Goal: Complete application form: Complete application form

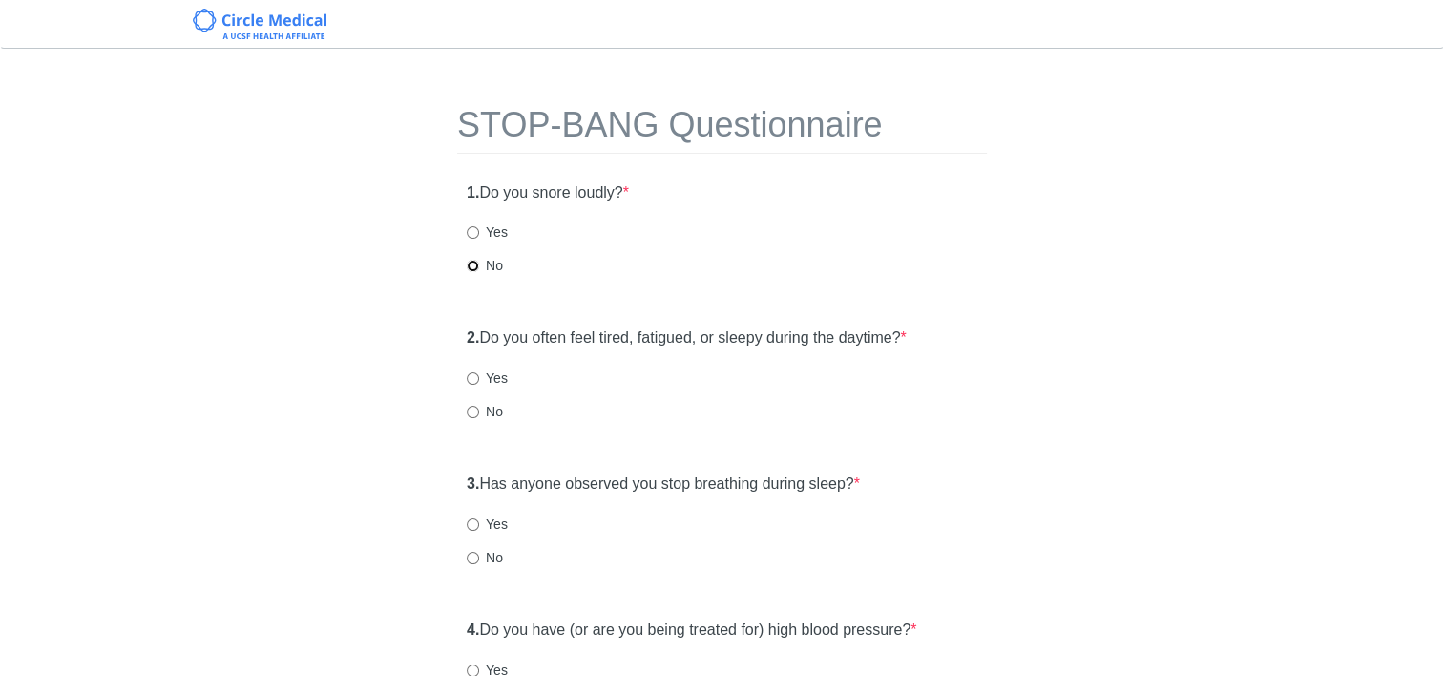
click at [471, 266] on input "No" at bounding box center [473, 266] width 12 height 12
radio input "true"
click at [473, 378] on input "Yes" at bounding box center [473, 378] width 12 height 12
radio input "true"
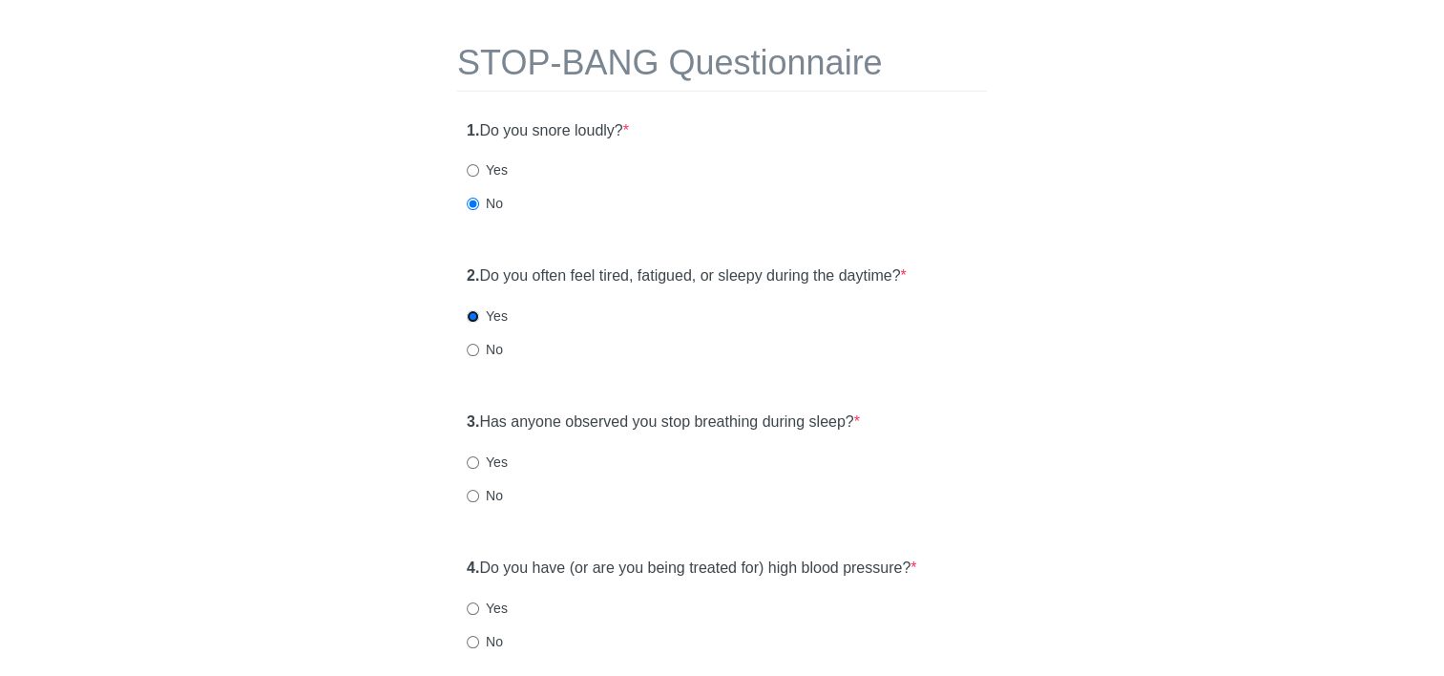
scroll to position [95, 0]
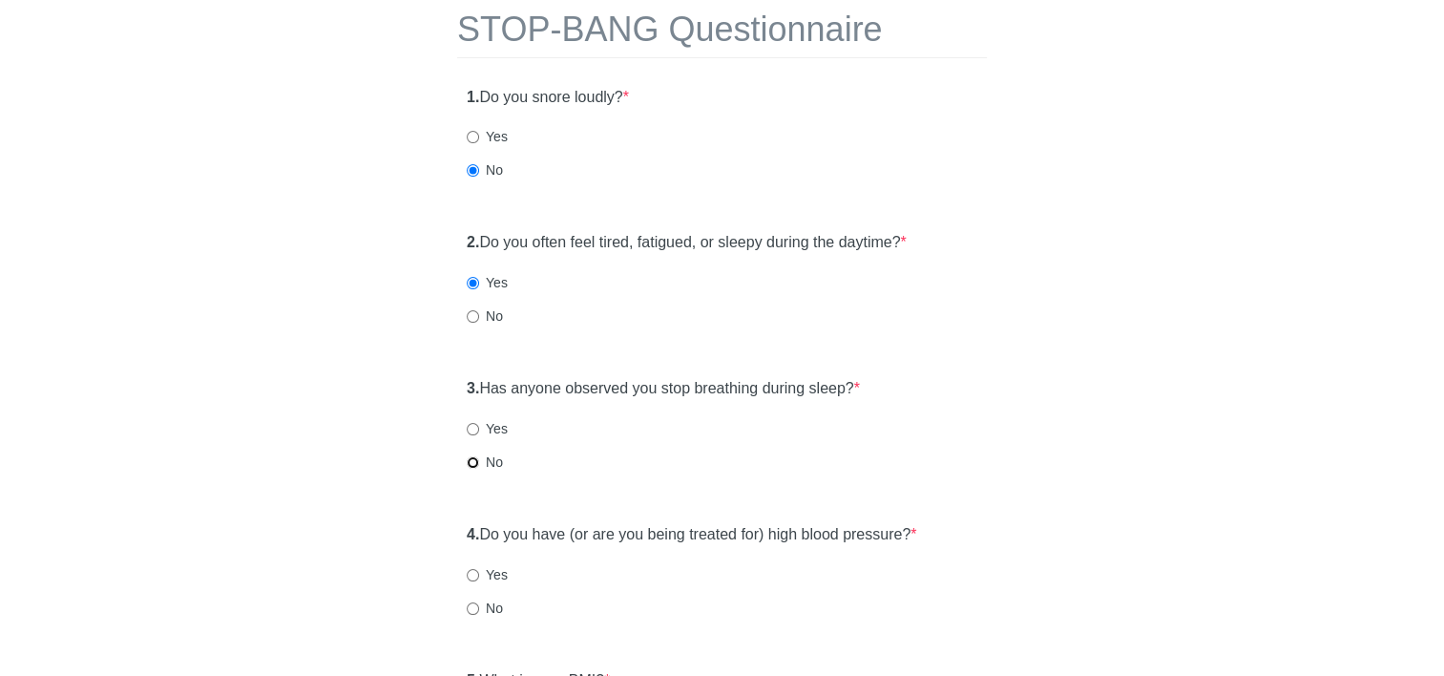
click at [471, 460] on input "No" at bounding box center [473, 462] width 12 height 12
radio input "true"
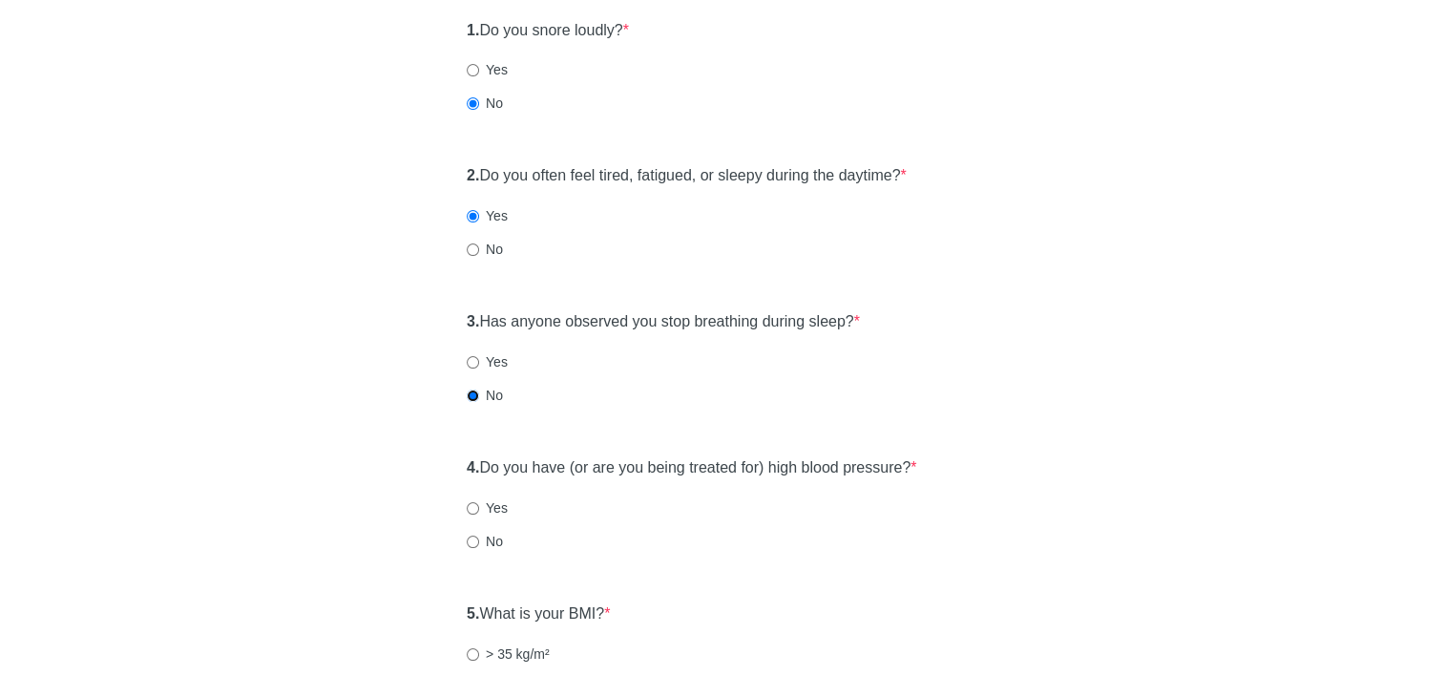
scroll to position [191, 0]
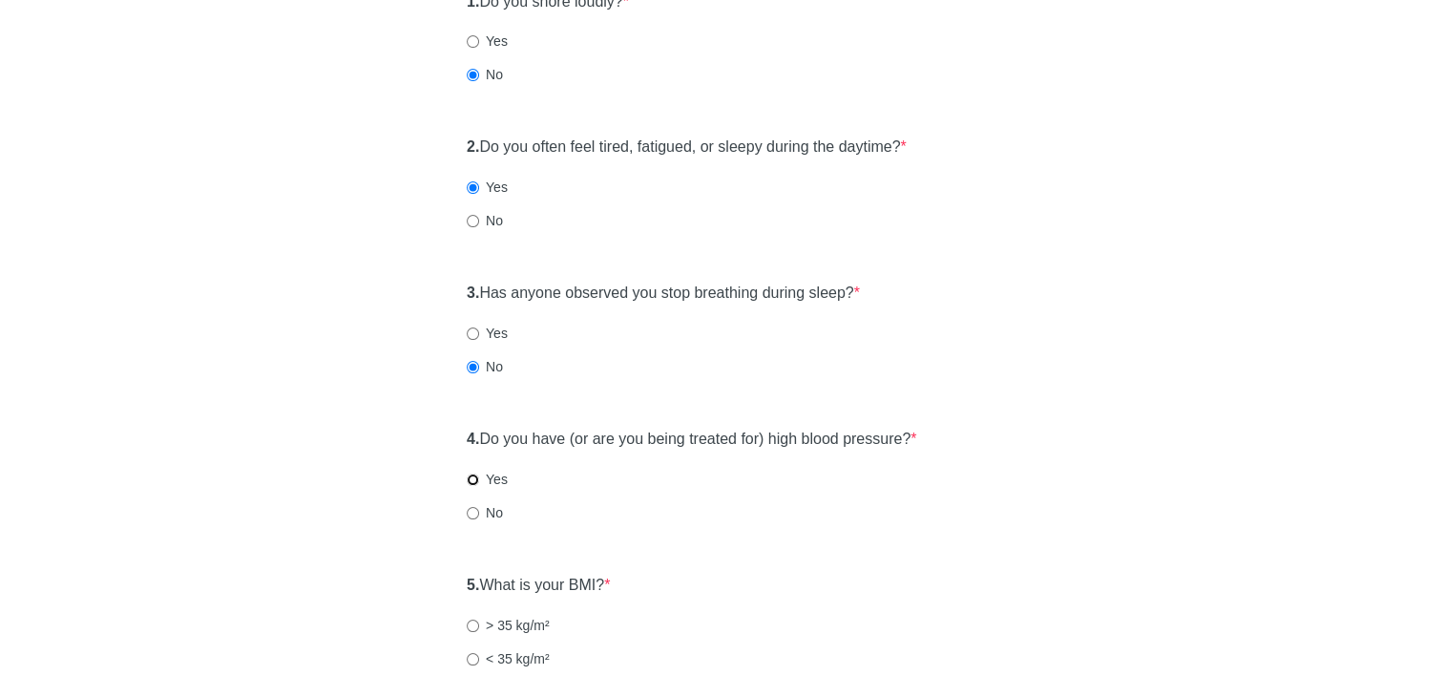
click at [473, 475] on input "Yes" at bounding box center [473, 479] width 12 height 12
radio input "true"
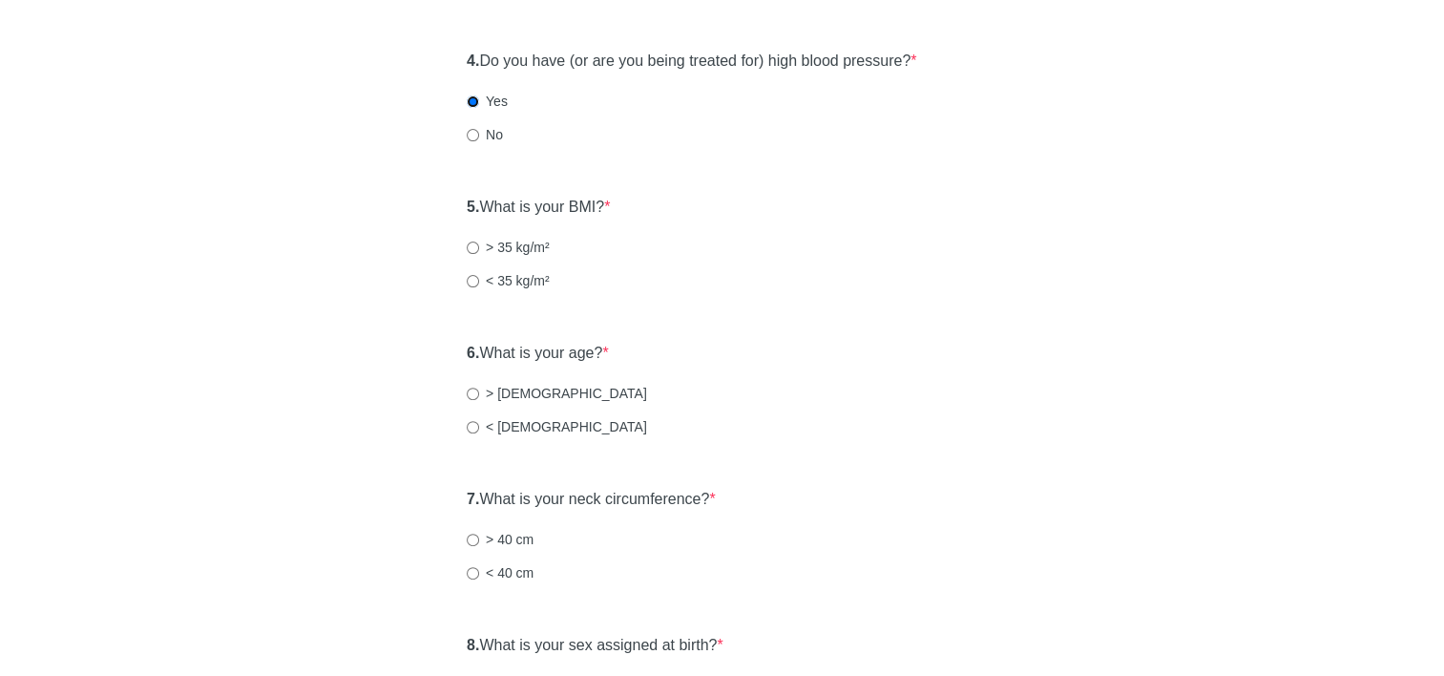
scroll to position [573, 0]
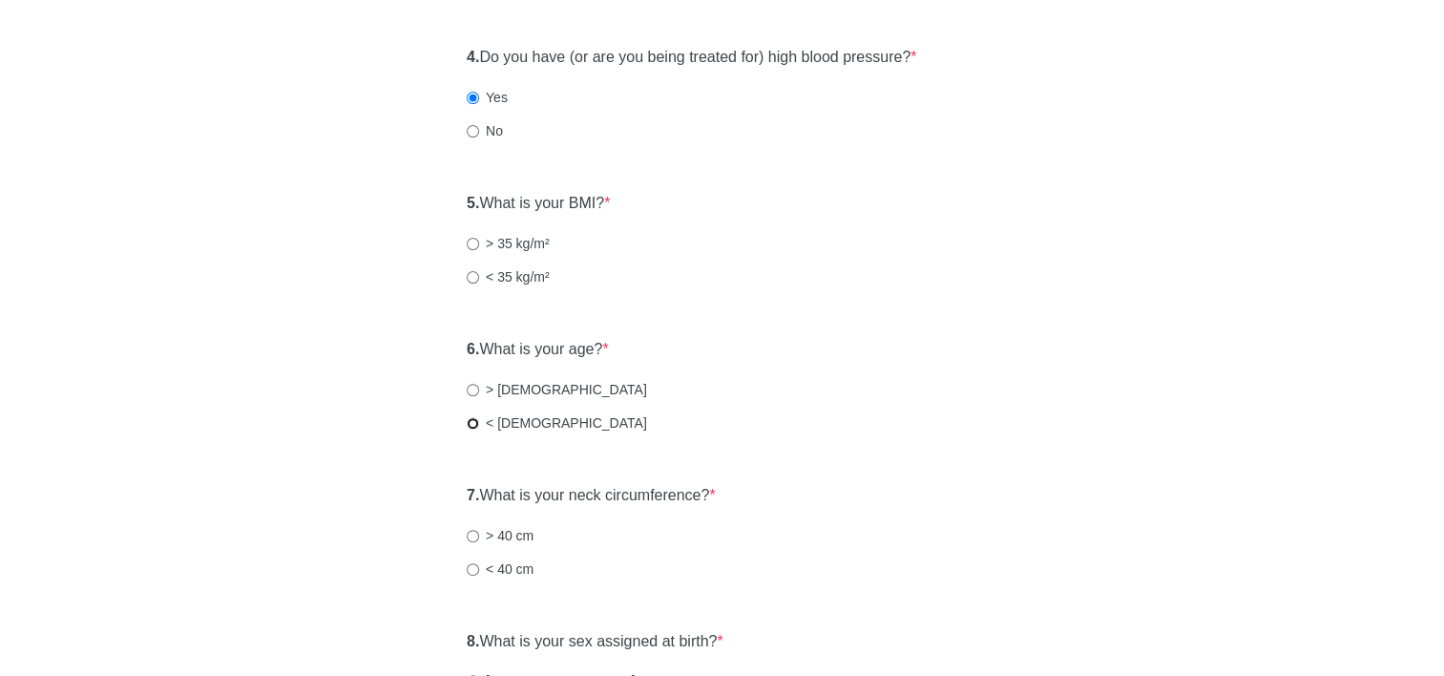
click at [470, 421] on input "< 50 years old" at bounding box center [473, 423] width 12 height 12
radio input "true"
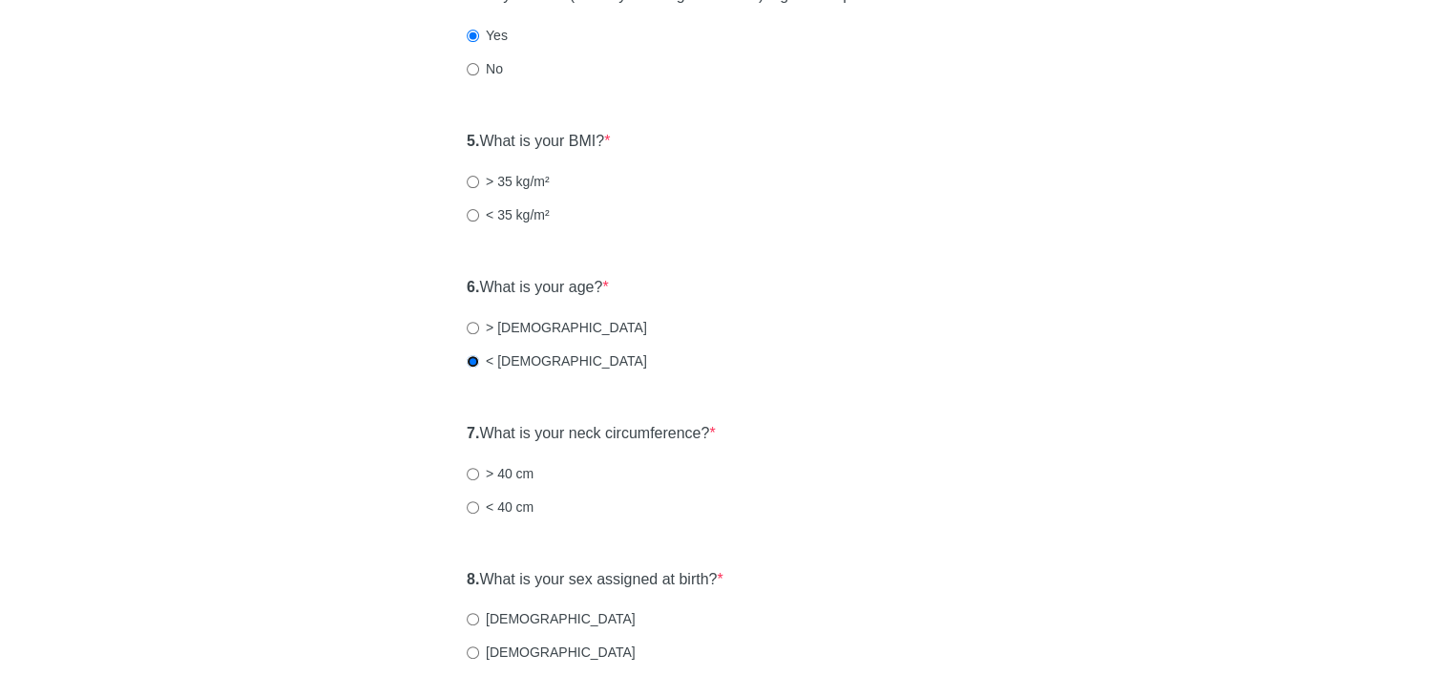
scroll to position [668, 0]
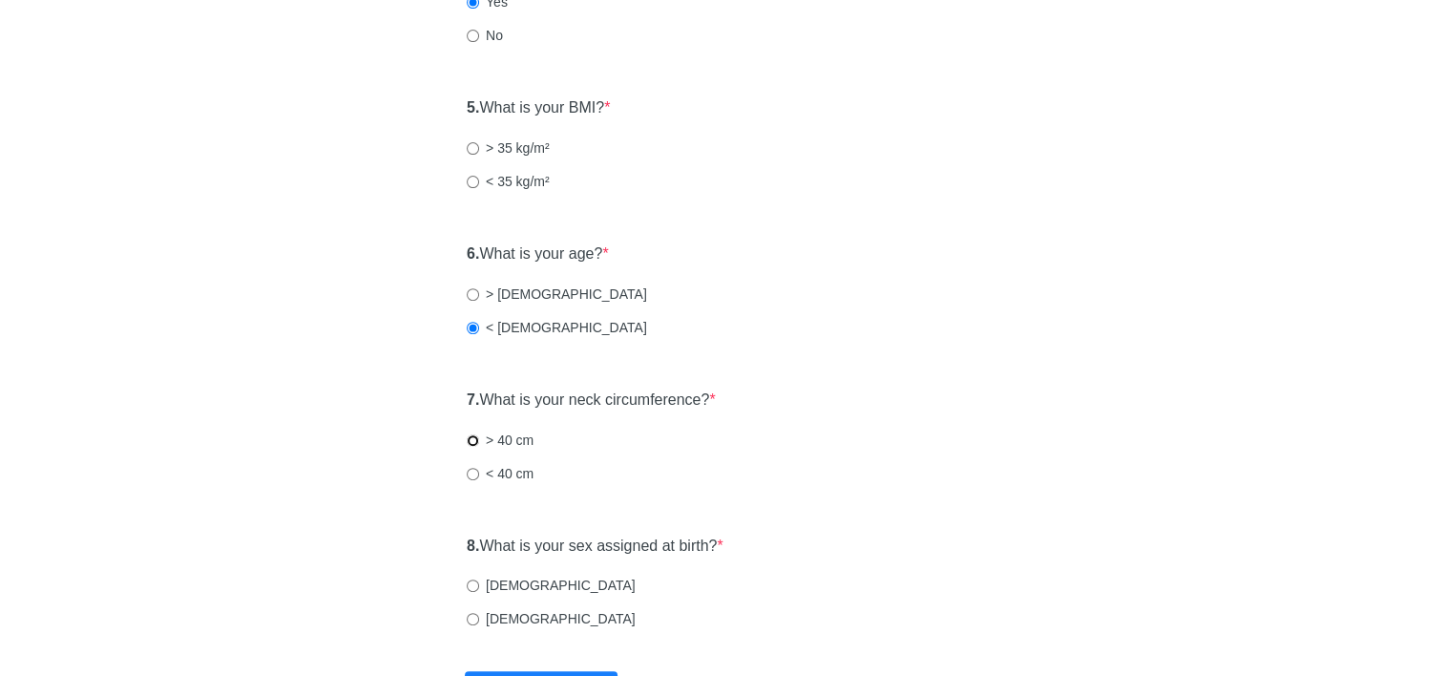
click at [475, 442] on input "> 40 cm" at bounding box center [473, 440] width 12 height 12
radio input "true"
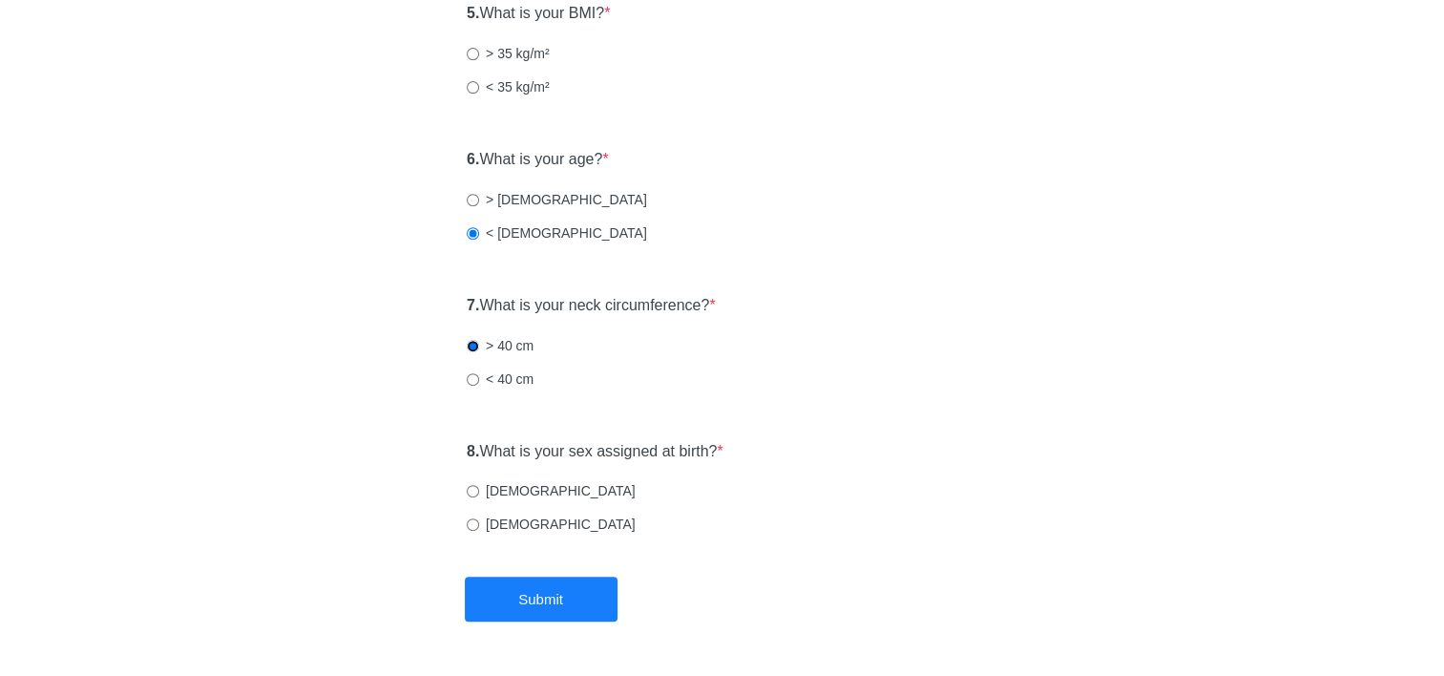
scroll to position [763, 0]
click at [477, 522] on input "Female" at bounding box center [473, 523] width 12 height 12
radio input "true"
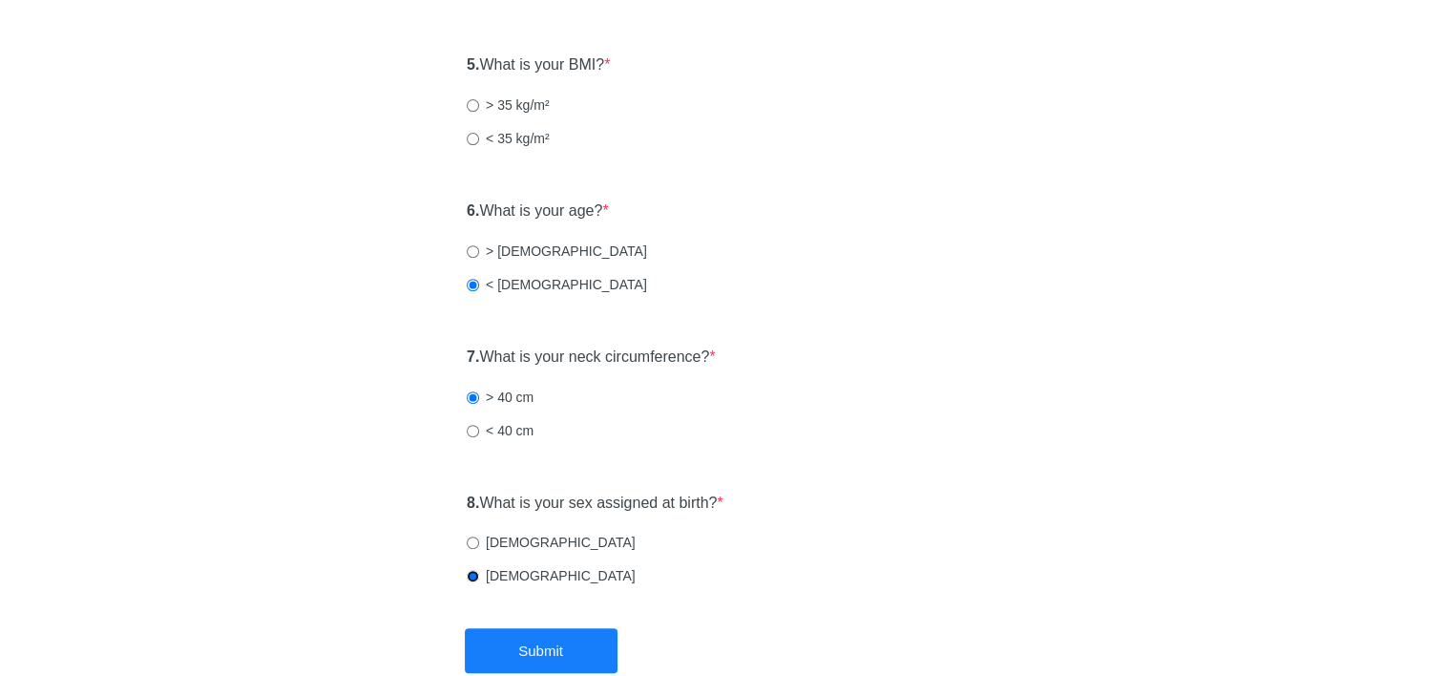
scroll to position [668, 0]
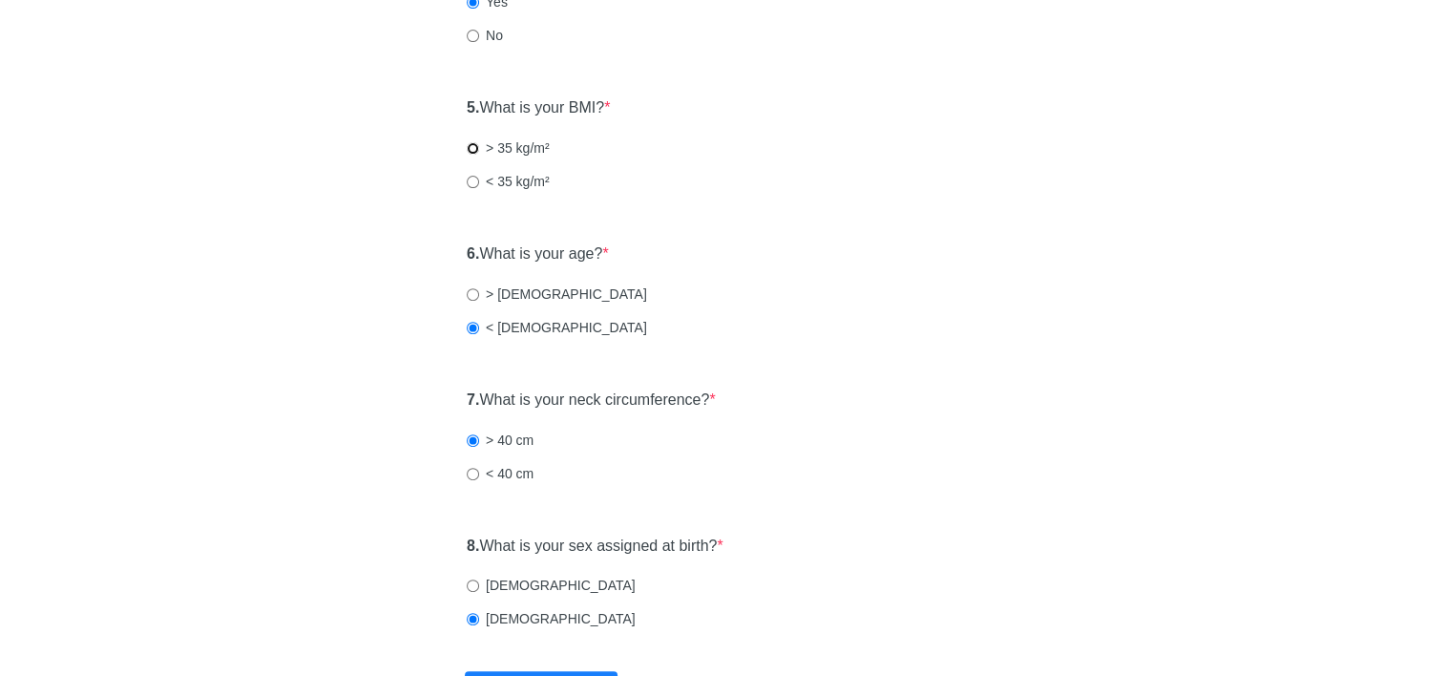
click at [473, 149] on input "> 35 kg/m²" at bounding box center [473, 148] width 12 height 12
radio input "true"
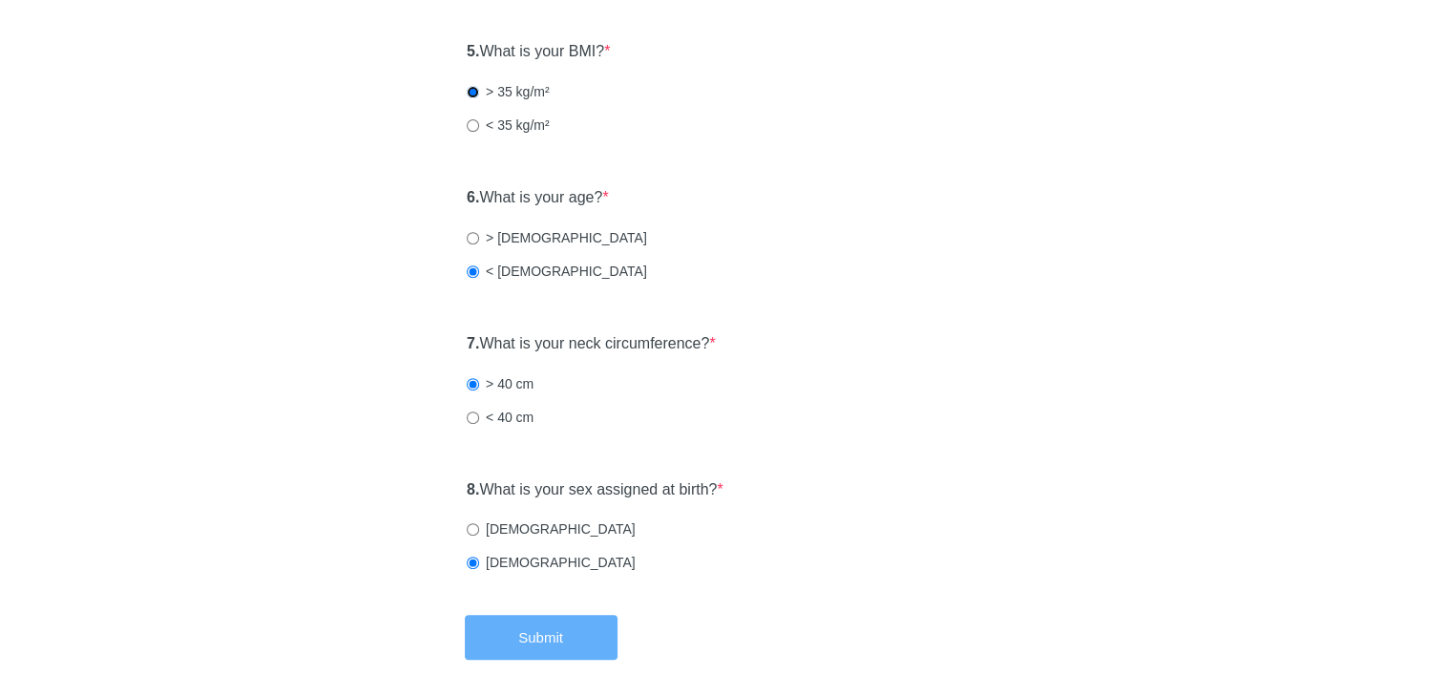
scroll to position [823, 0]
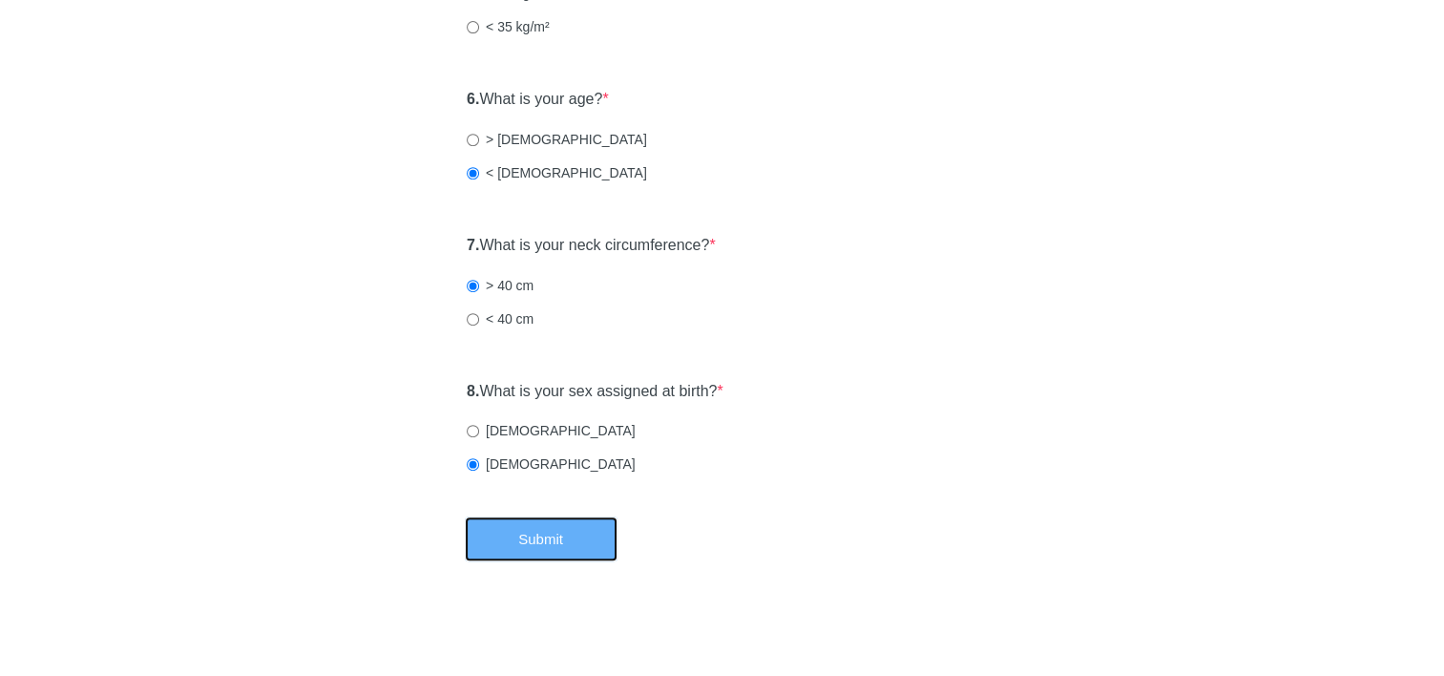
click at [539, 548] on button "Submit" at bounding box center [541, 538] width 153 height 45
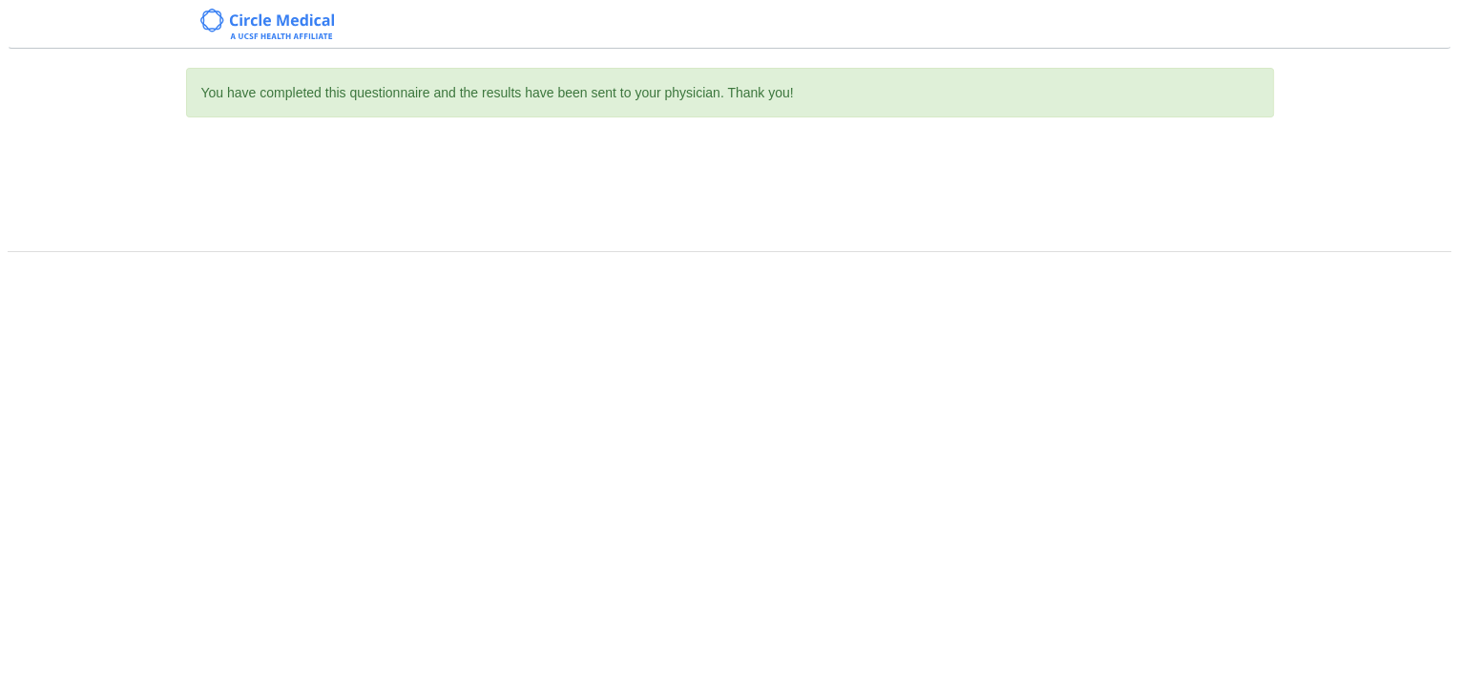
scroll to position [0, 0]
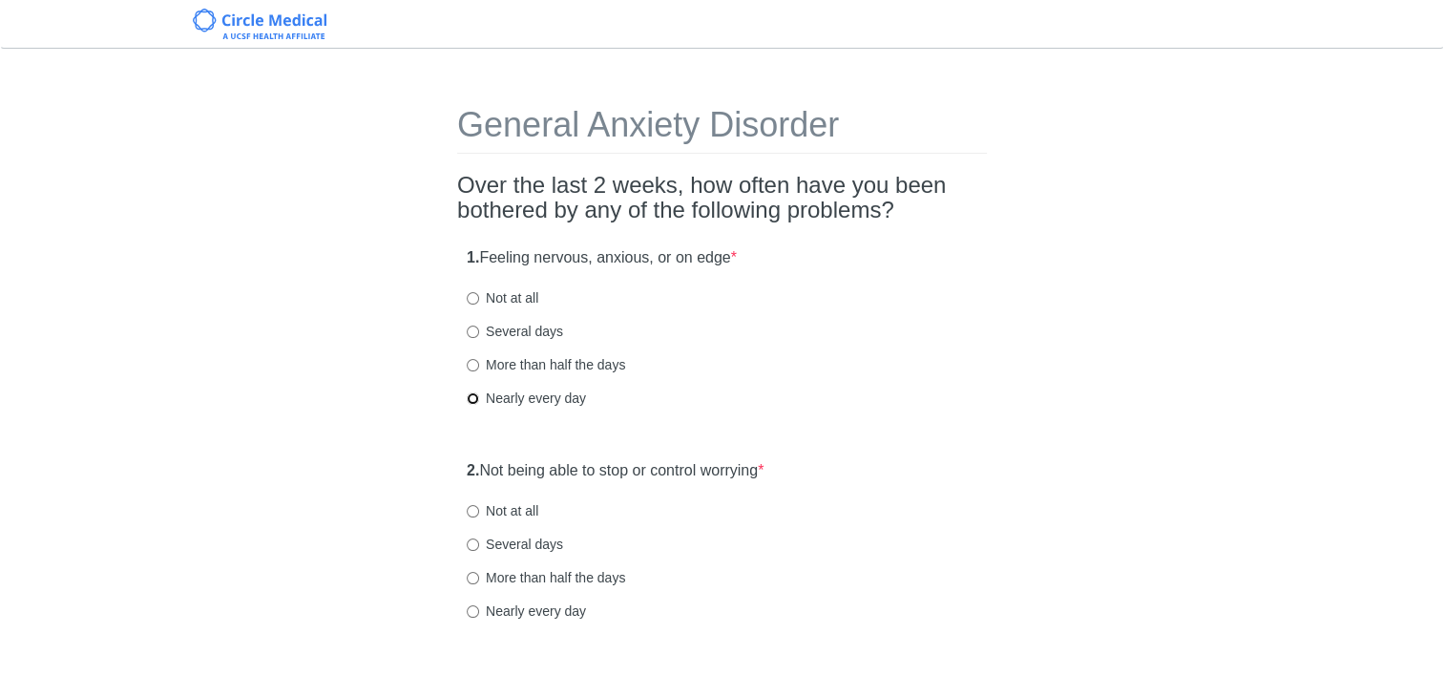
click at [472, 398] on input "Nearly every day" at bounding box center [473, 398] width 12 height 12
radio input "true"
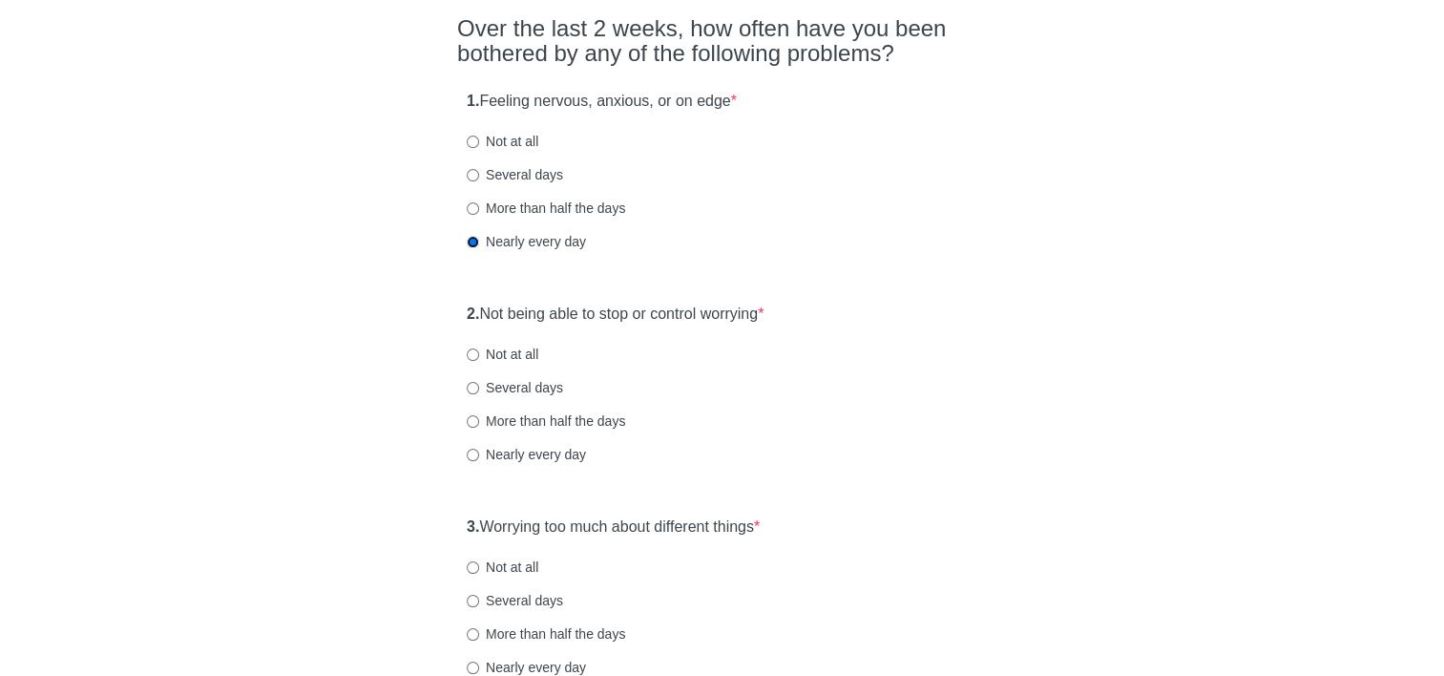
scroll to position [191, 0]
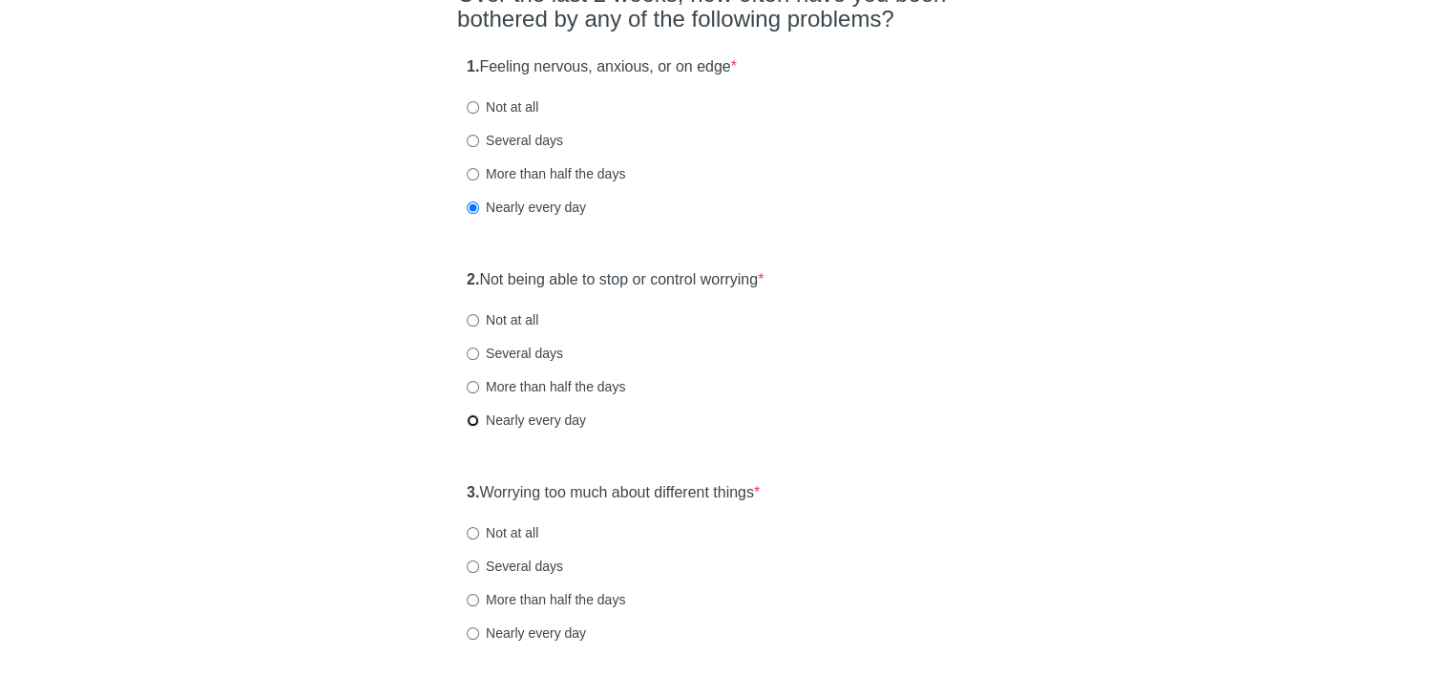
click at [474, 423] on input "Nearly every day" at bounding box center [473, 420] width 12 height 12
radio input "true"
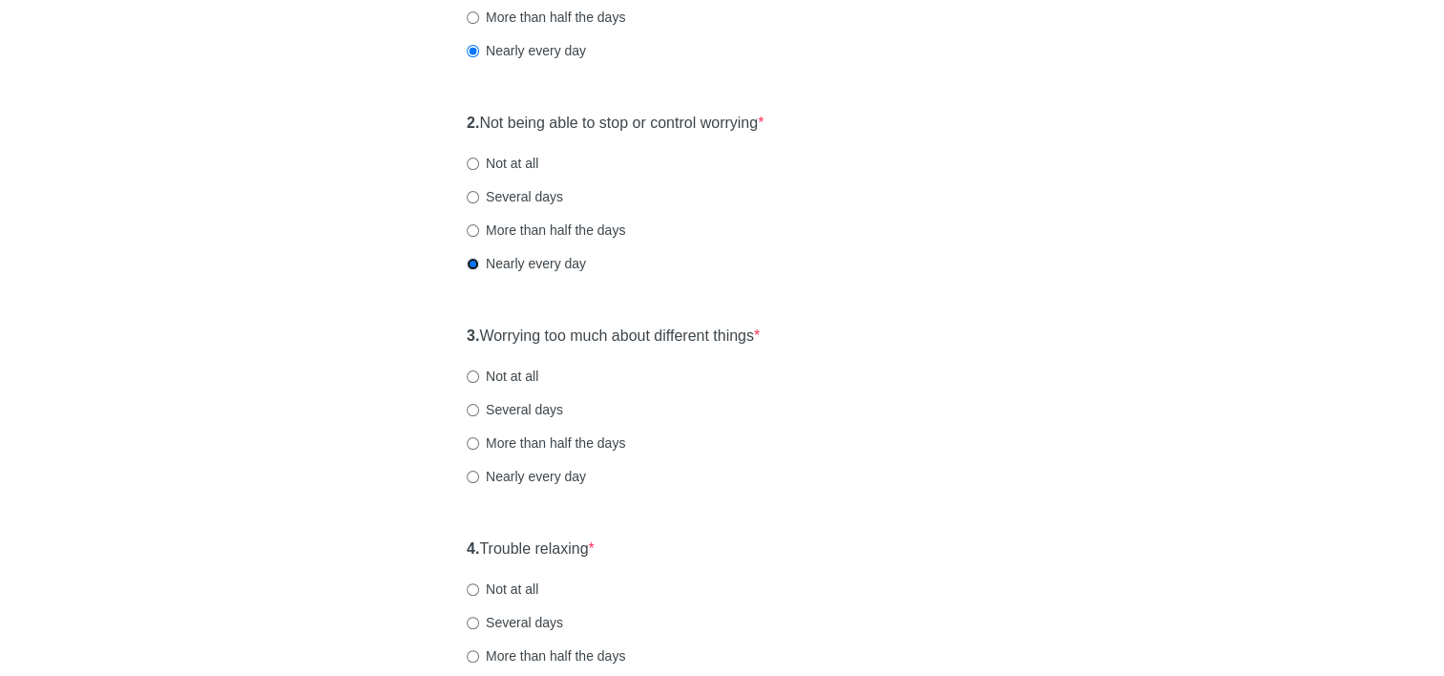
scroll to position [382, 0]
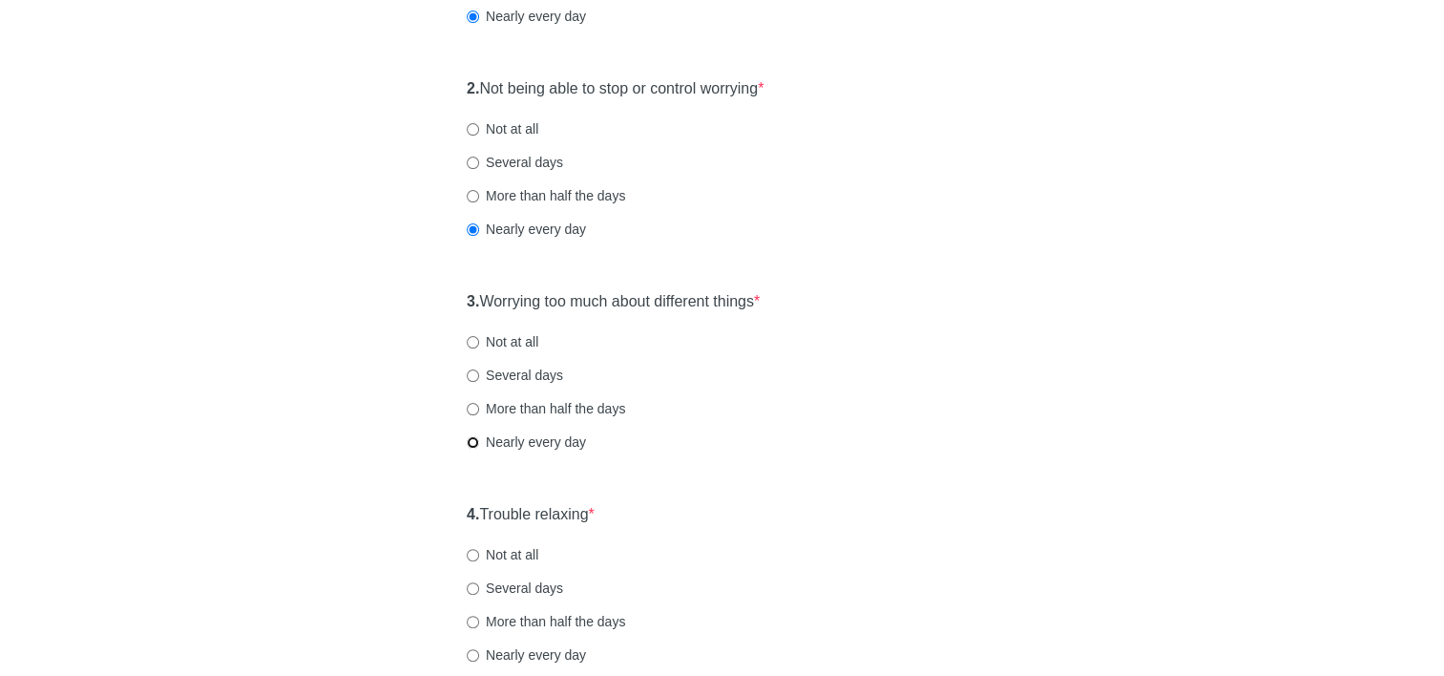
click at [473, 445] on input "Nearly every day" at bounding box center [473, 442] width 12 height 12
radio input "true"
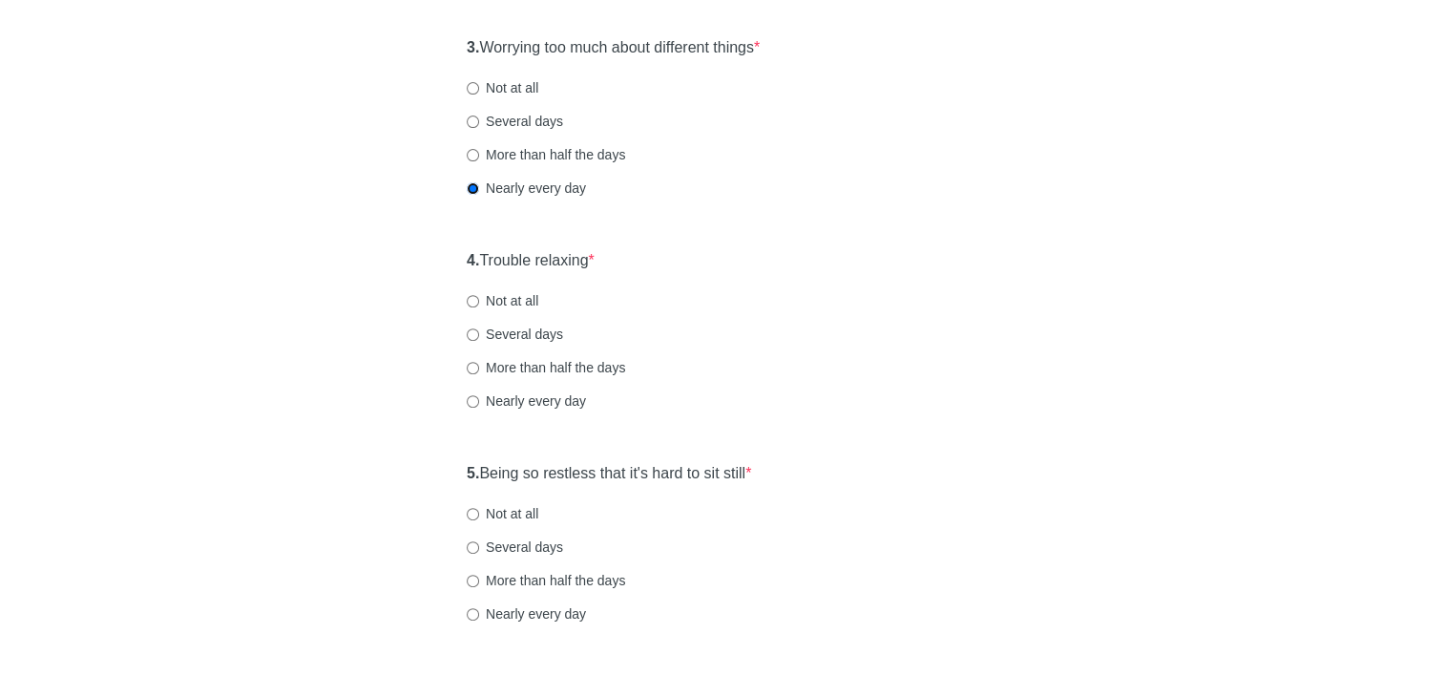
scroll to position [668, 0]
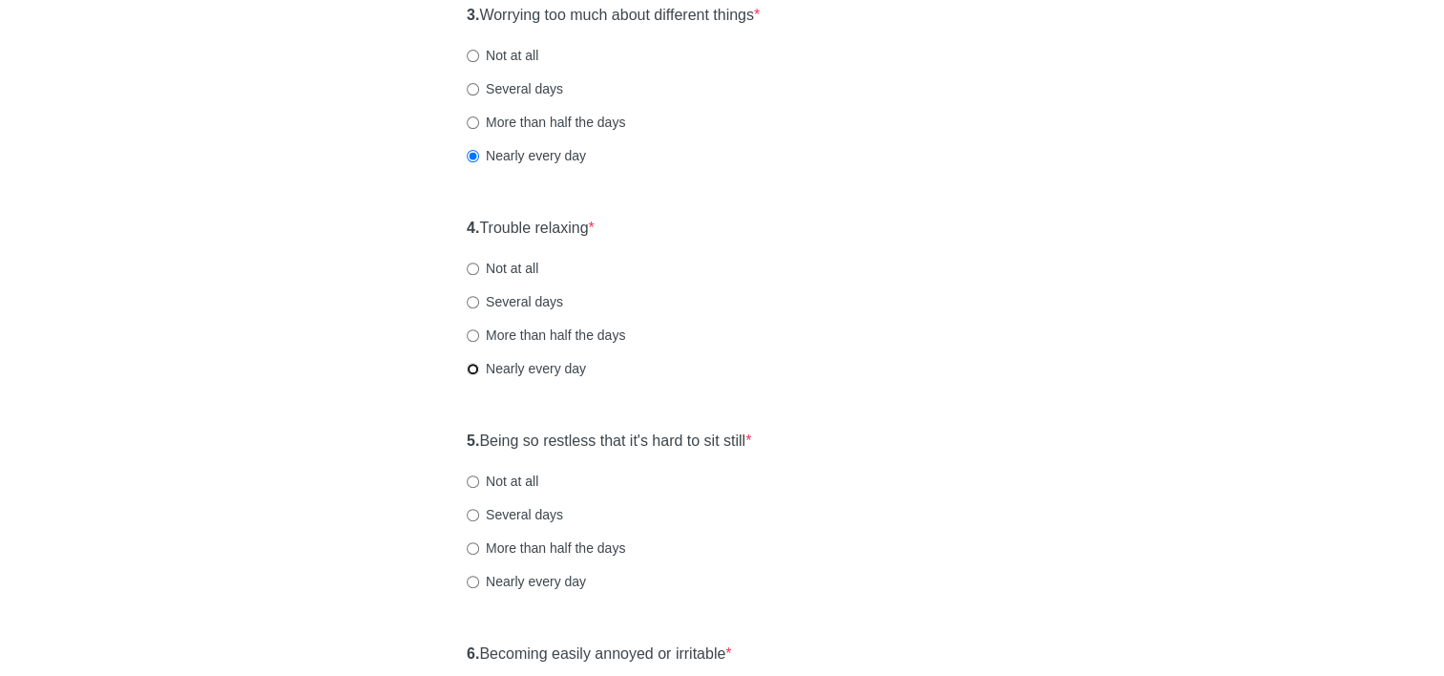
click at [472, 366] on input "Nearly every day" at bounding box center [473, 369] width 12 height 12
radio input "true"
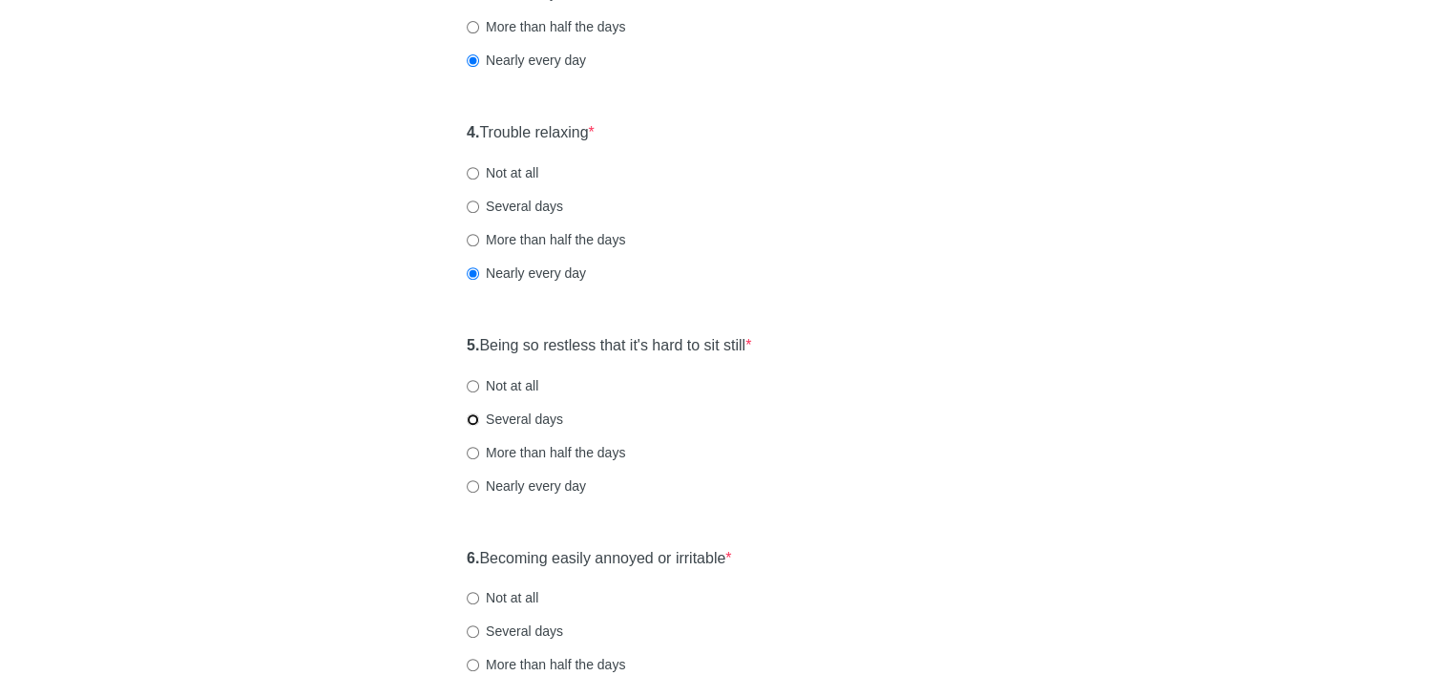
click at [473, 420] on input "Several days" at bounding box center [473, 419] width 12 height 12
radio input "true"
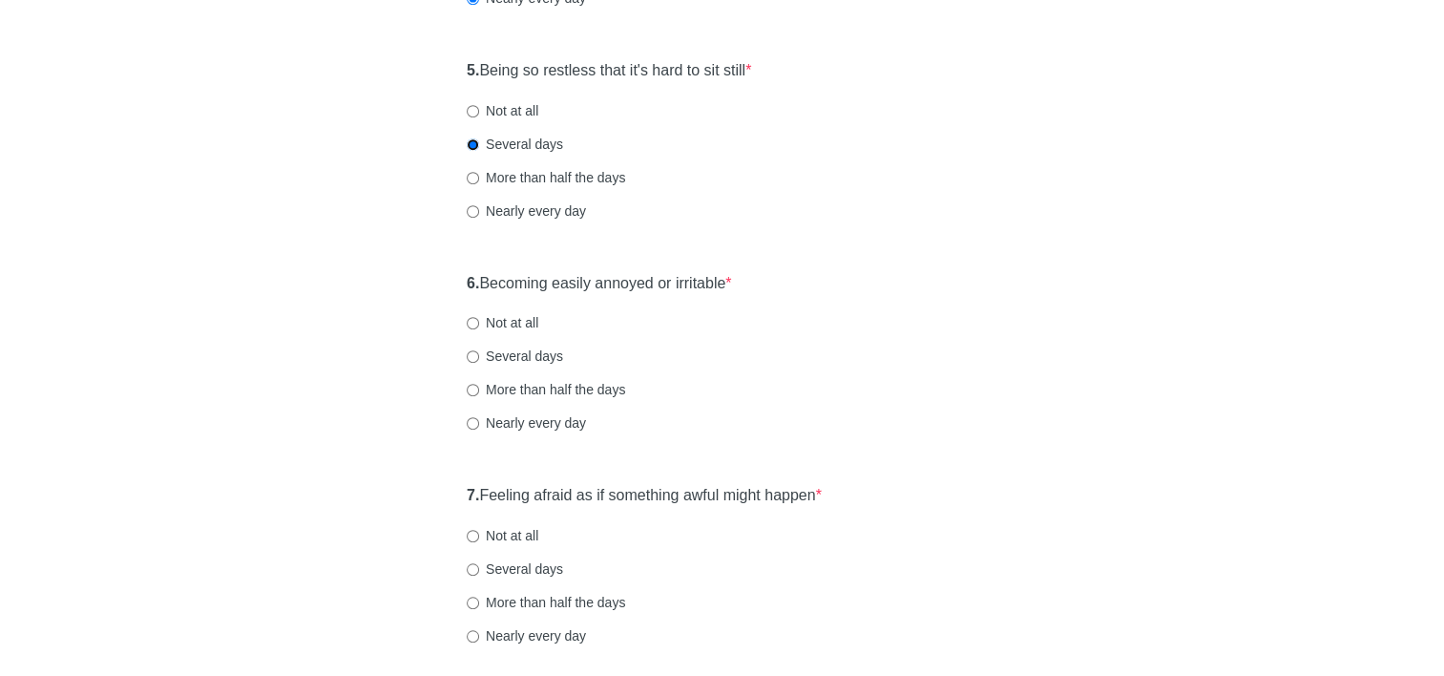
scroll to position [1050, 0]
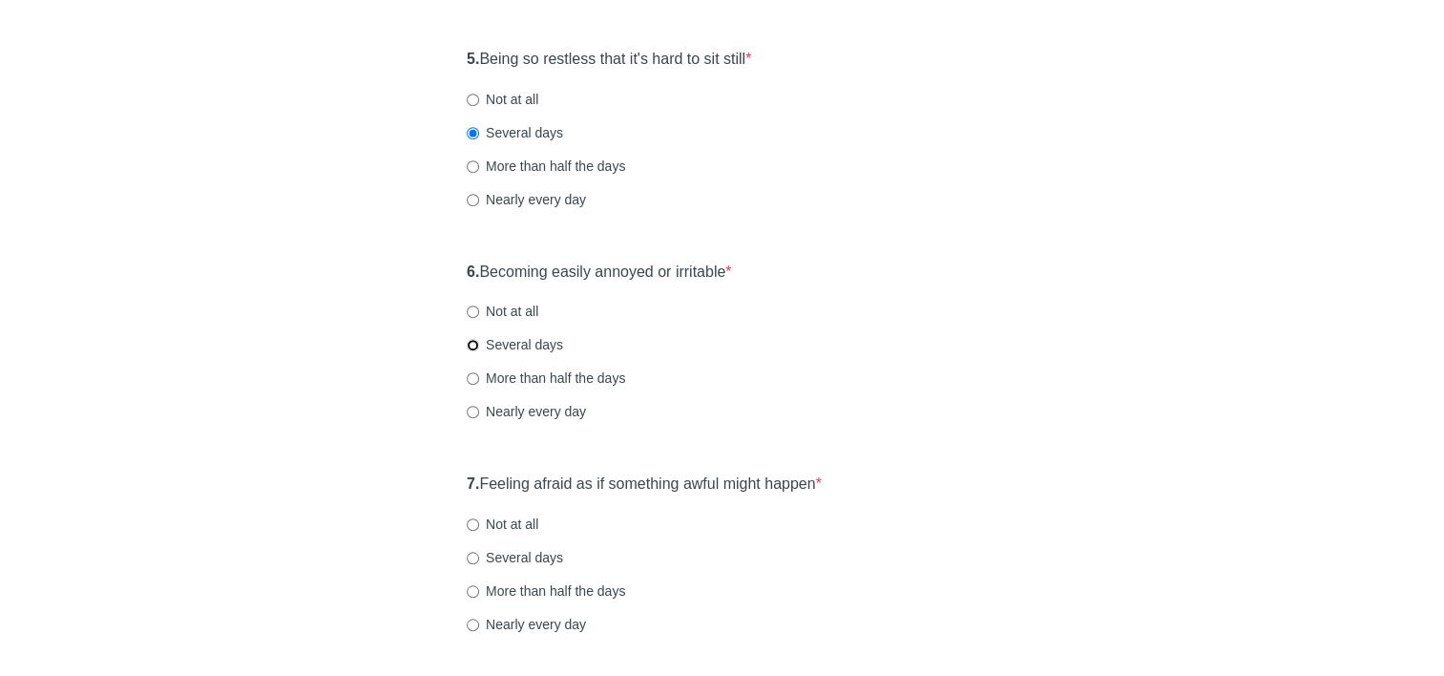
click at [470, 346] on input "Several days" at bounding box center [473, 345] width 12 height 12
radio input "true"
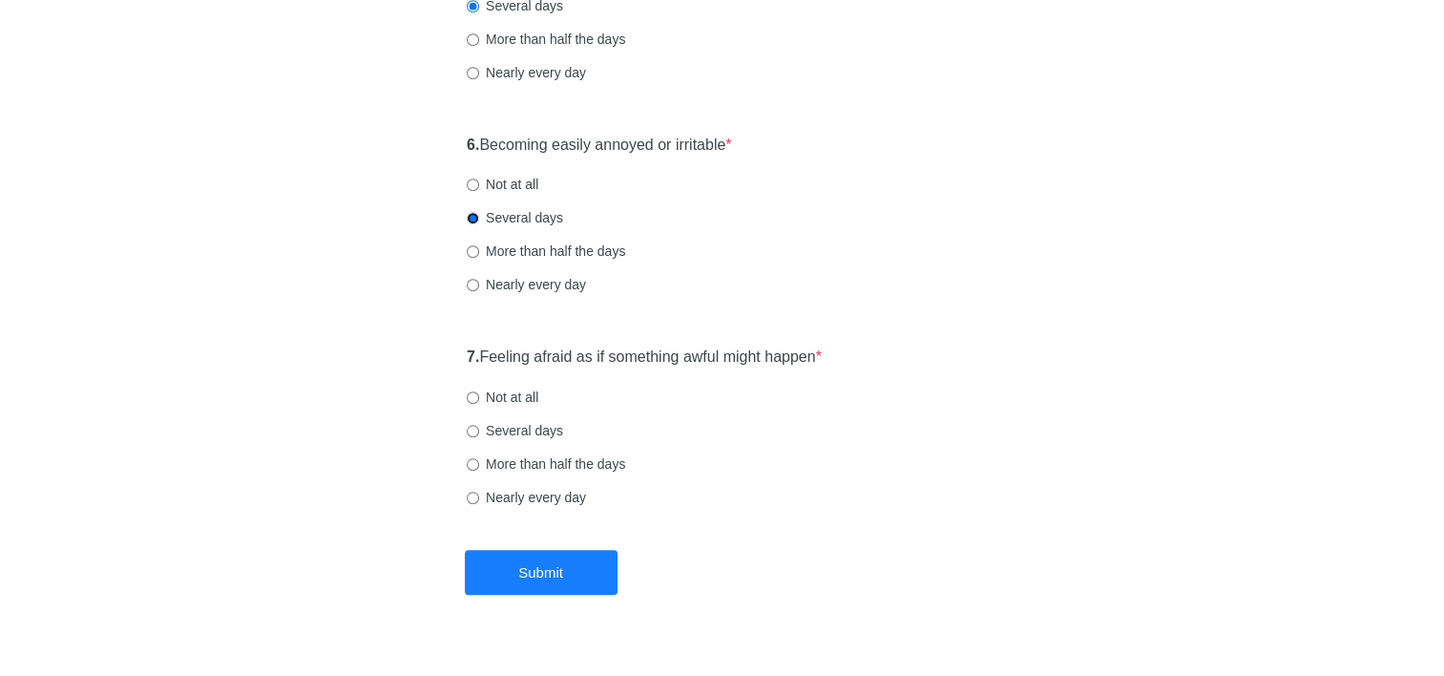
scroll to position [1210, 0]
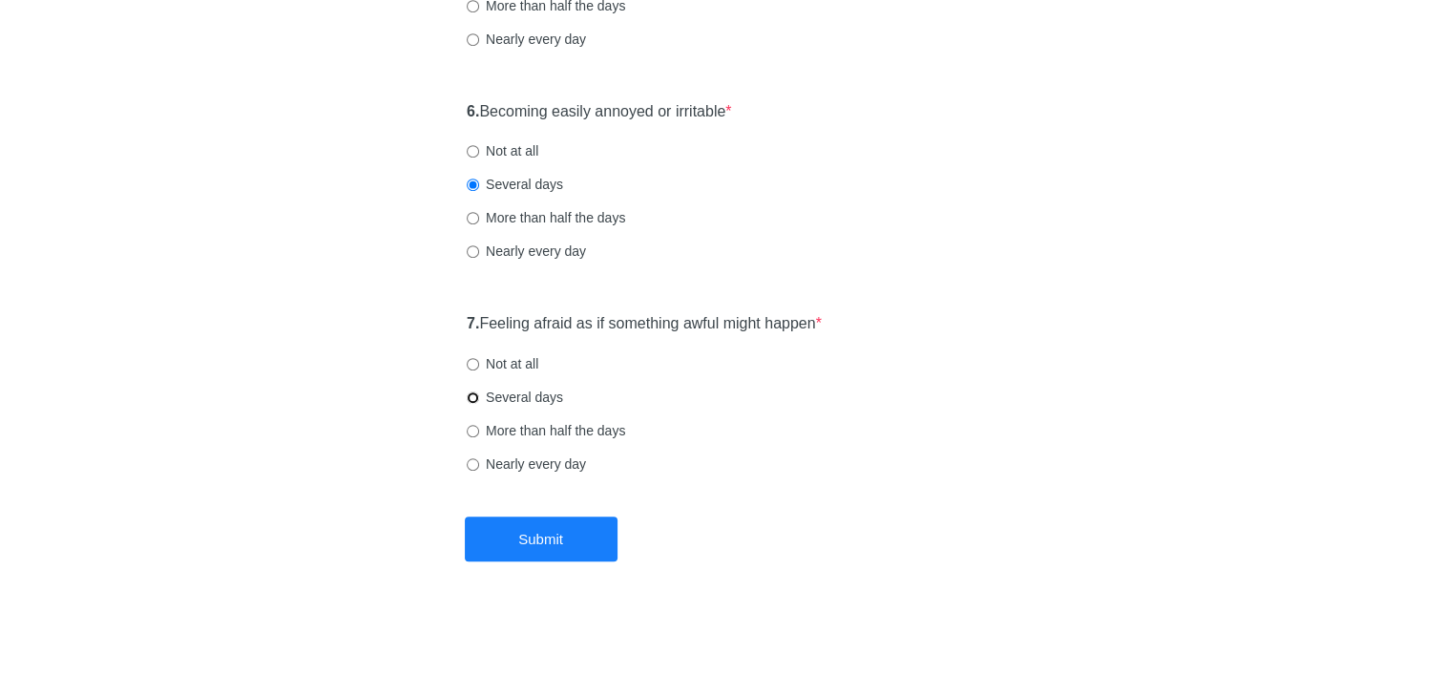
click at [473, 397] on input "Several days" at bounding box center [473, 397] width 12 height 12
radio input "true"
click at [473, 366] on input "Not at all" at bounding box center [473, 364] width 12 height 12
radio input "true"
click at [542, 546] on button "Submit" at bounding box center [541, 538] width 153 height 45
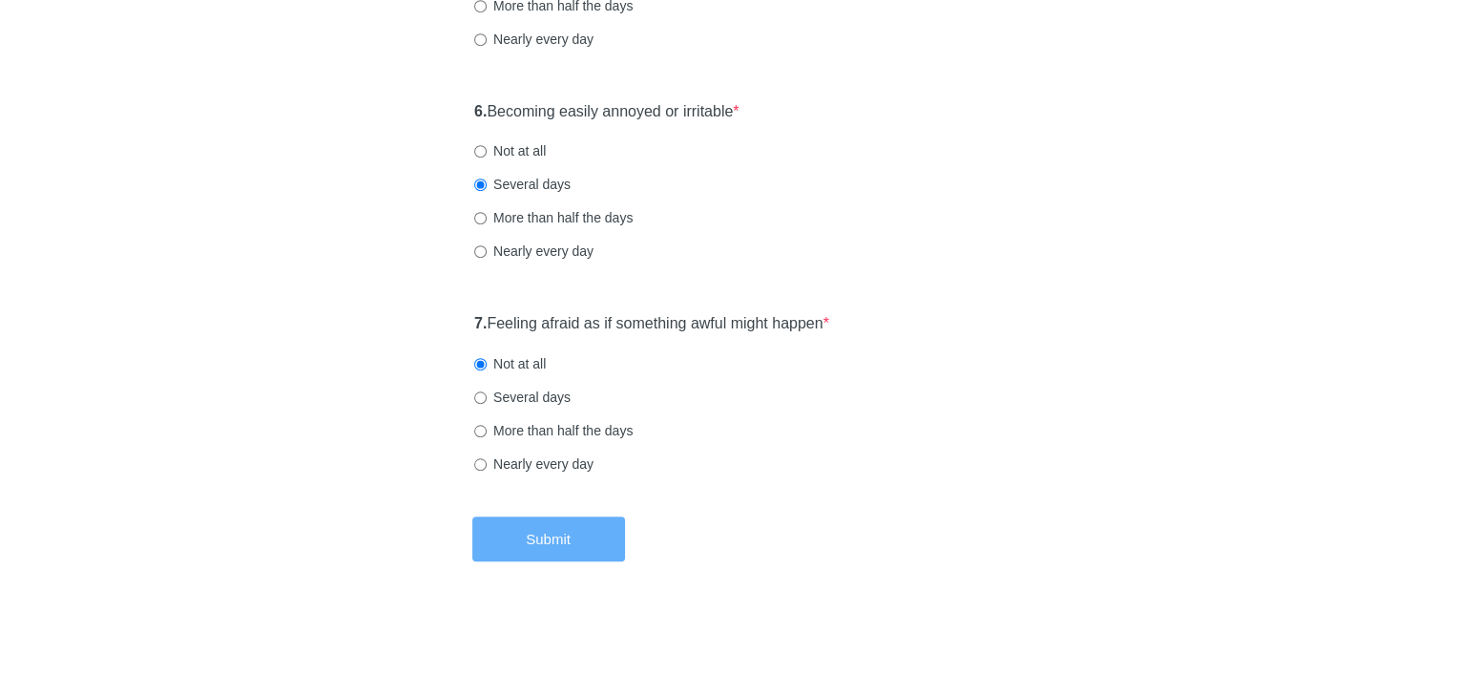
scroll to position [0, 0]
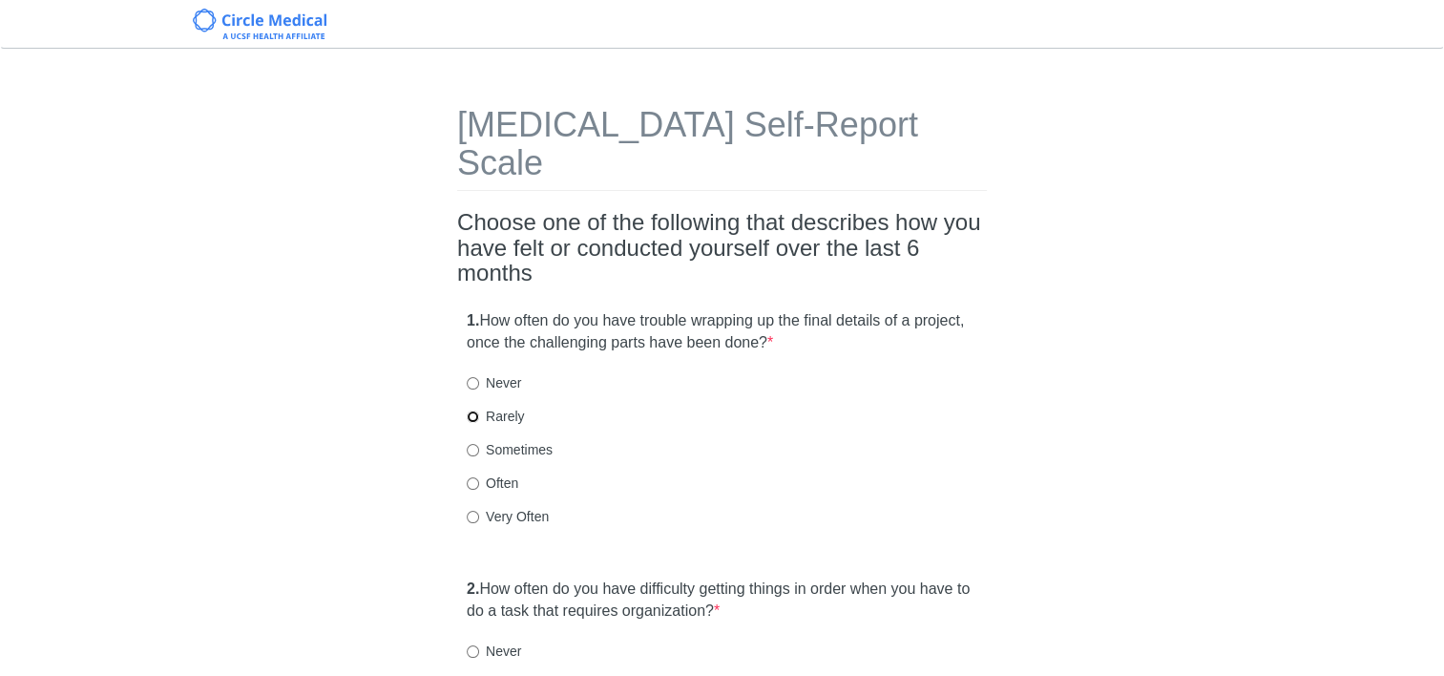
click at [472, 410] on input "Rarely" at bounding box center [473, 416] width 12 height 12
radio input "true"
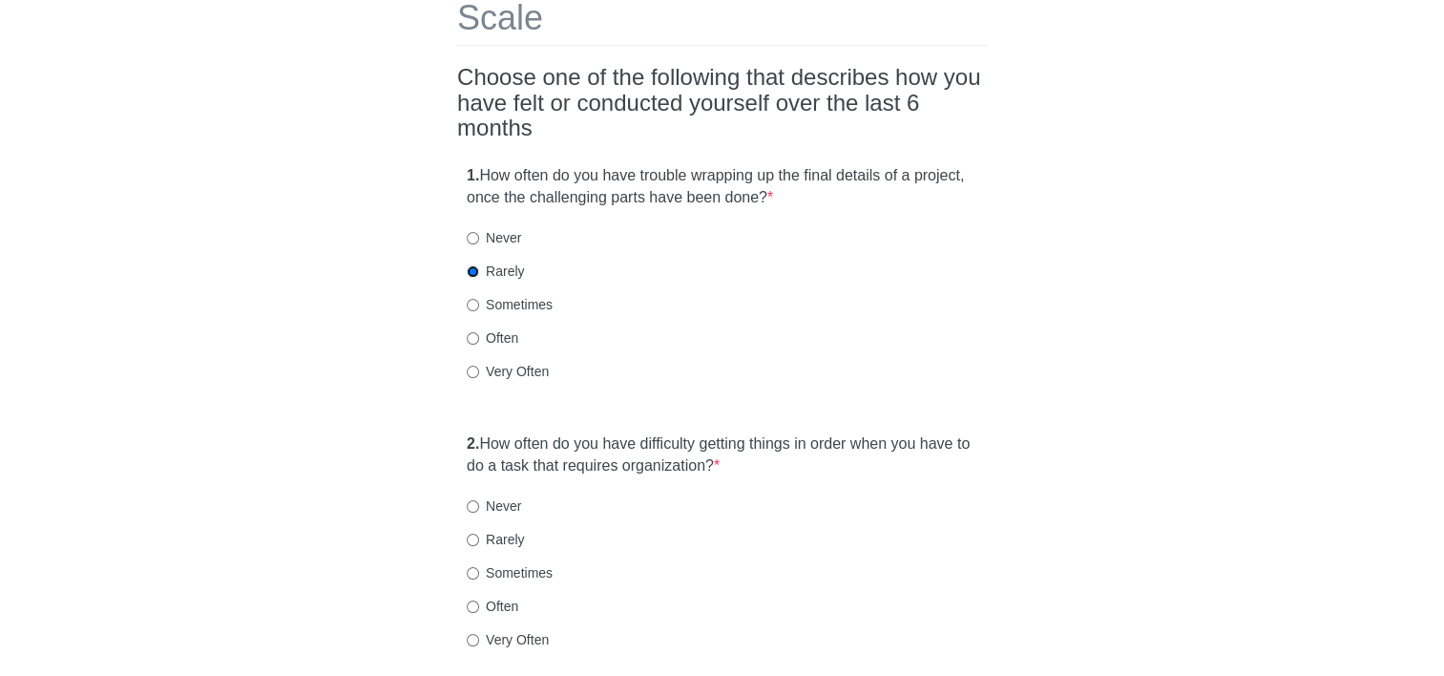
scroll to position [191, 0]
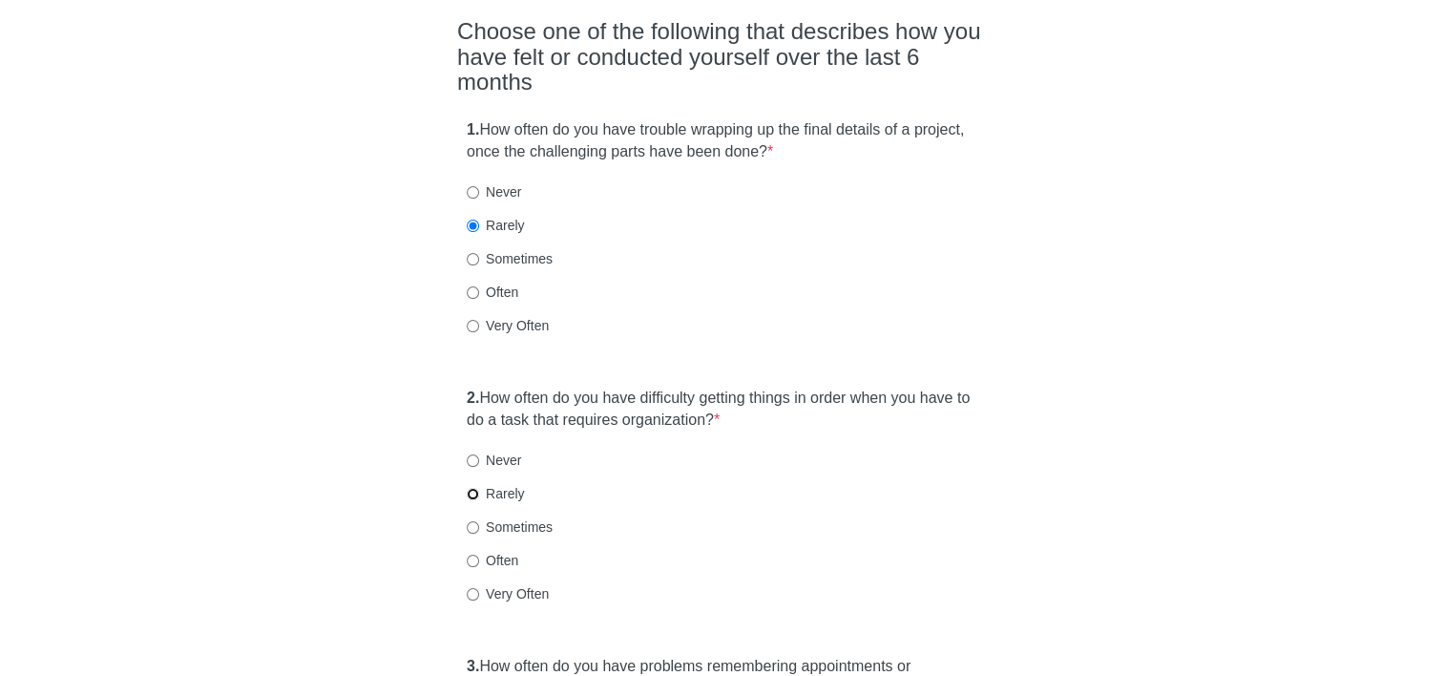
click at [471, 488] on input "Rarely" at bounding box center [473, 494] width 12 height 12
radio input "true"
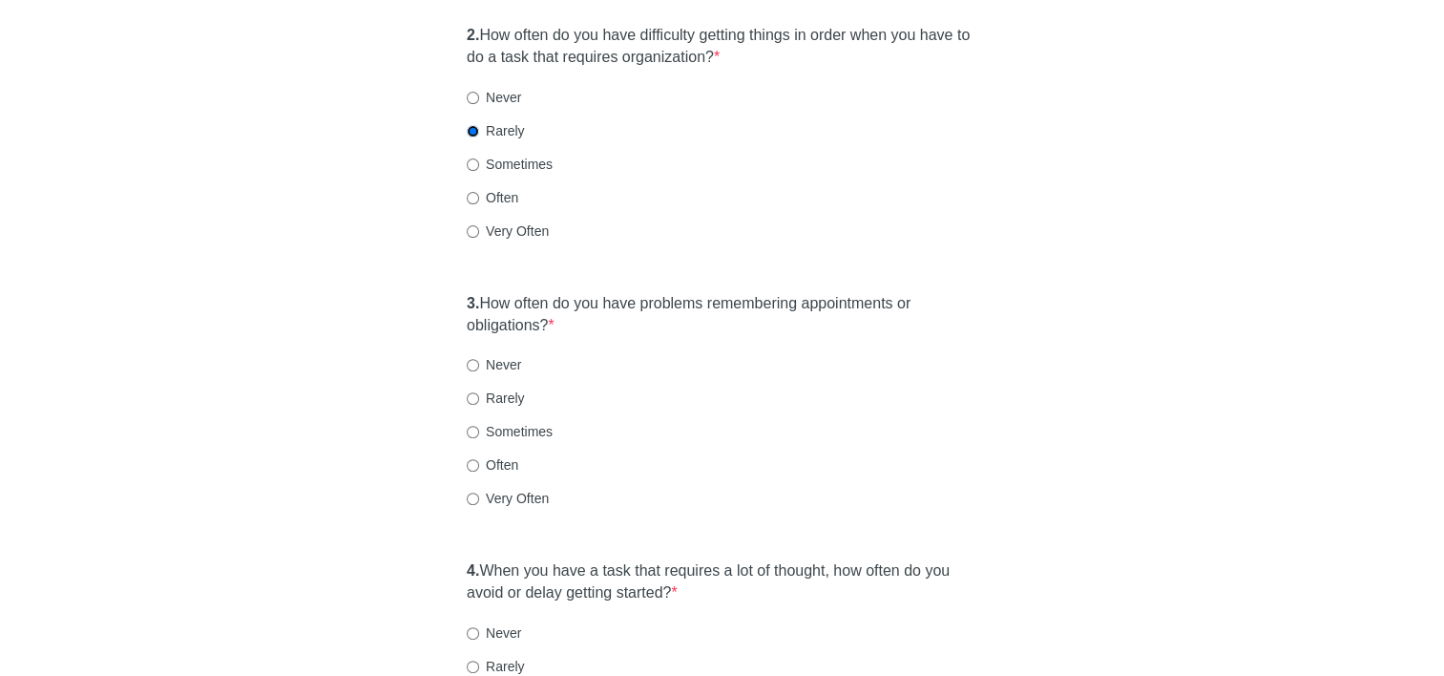
scroll to position [573, 0]
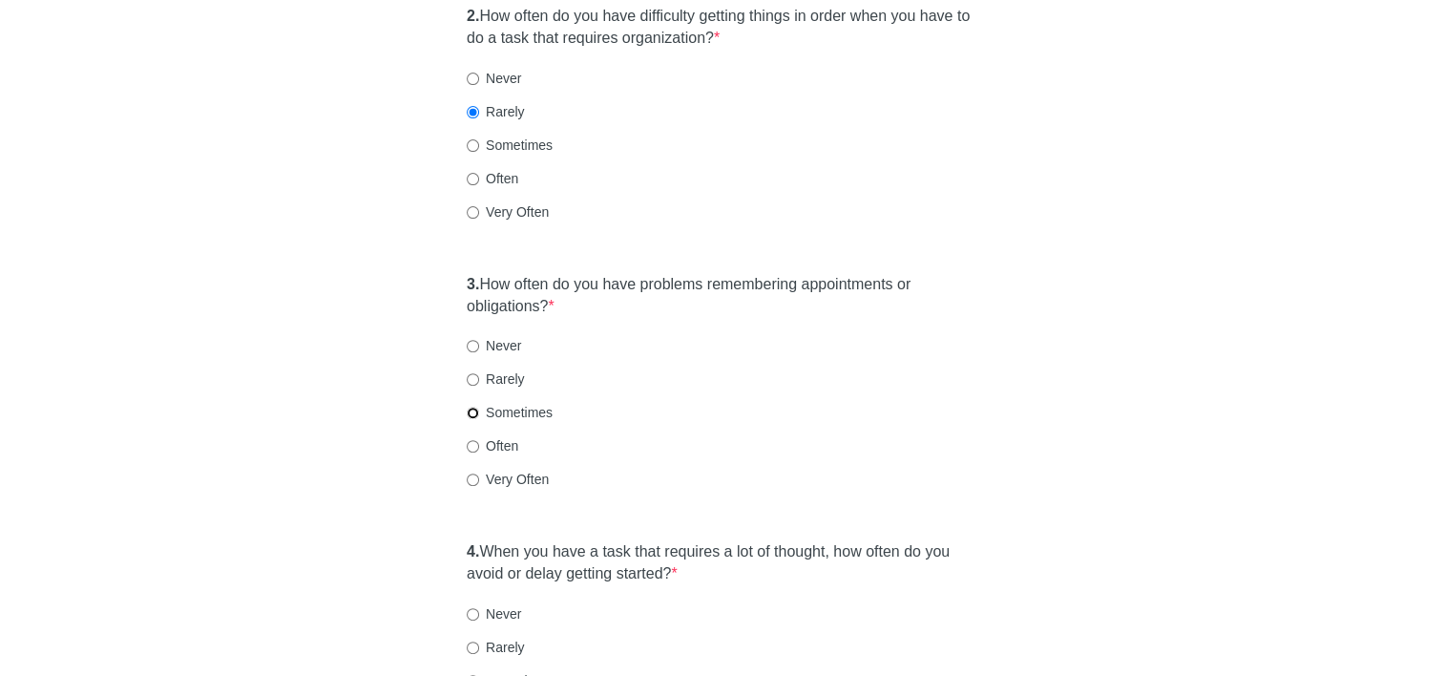
click at [475, 407] on input "Sometimes" at bounding box center [473, 413] width 12 height 12
radio input "true"
click at [473, 440] on input "Often" at bounding box center [473, 446] width 12 height 12
radio input "true"
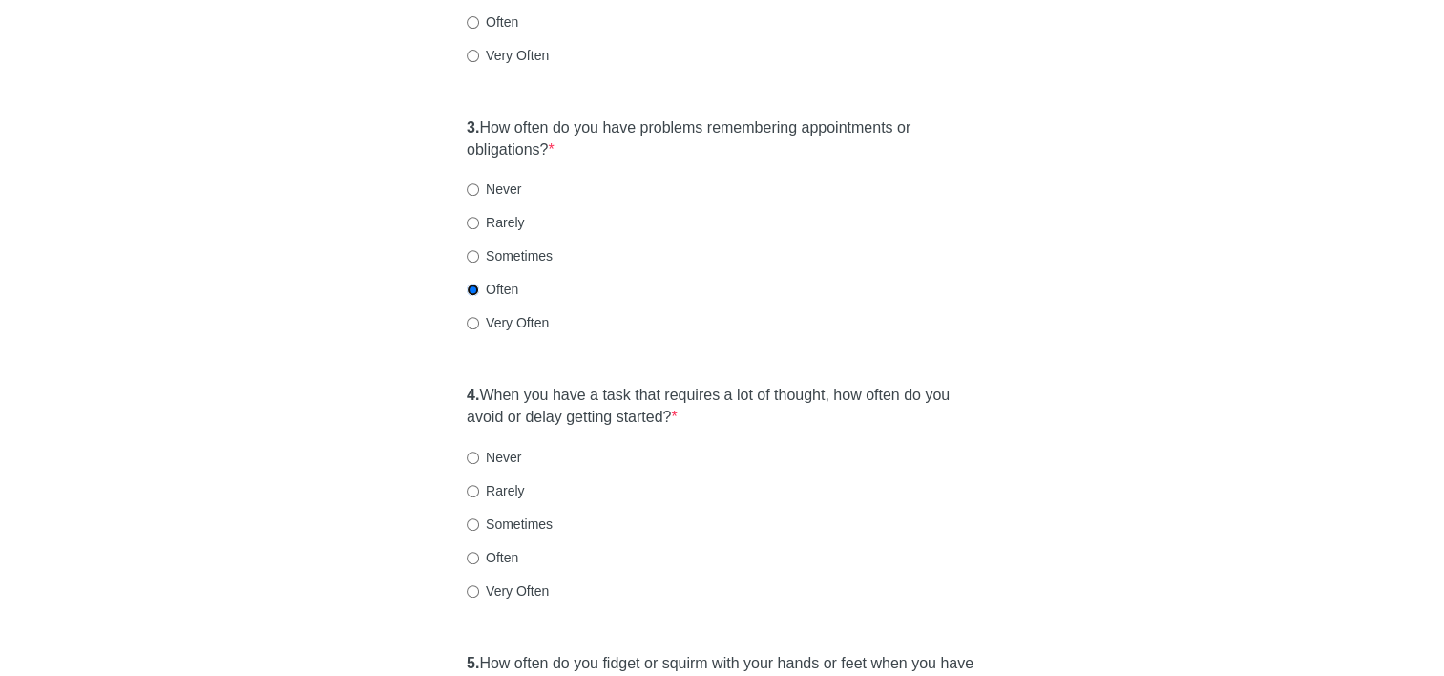
scroll to position [763, 0]
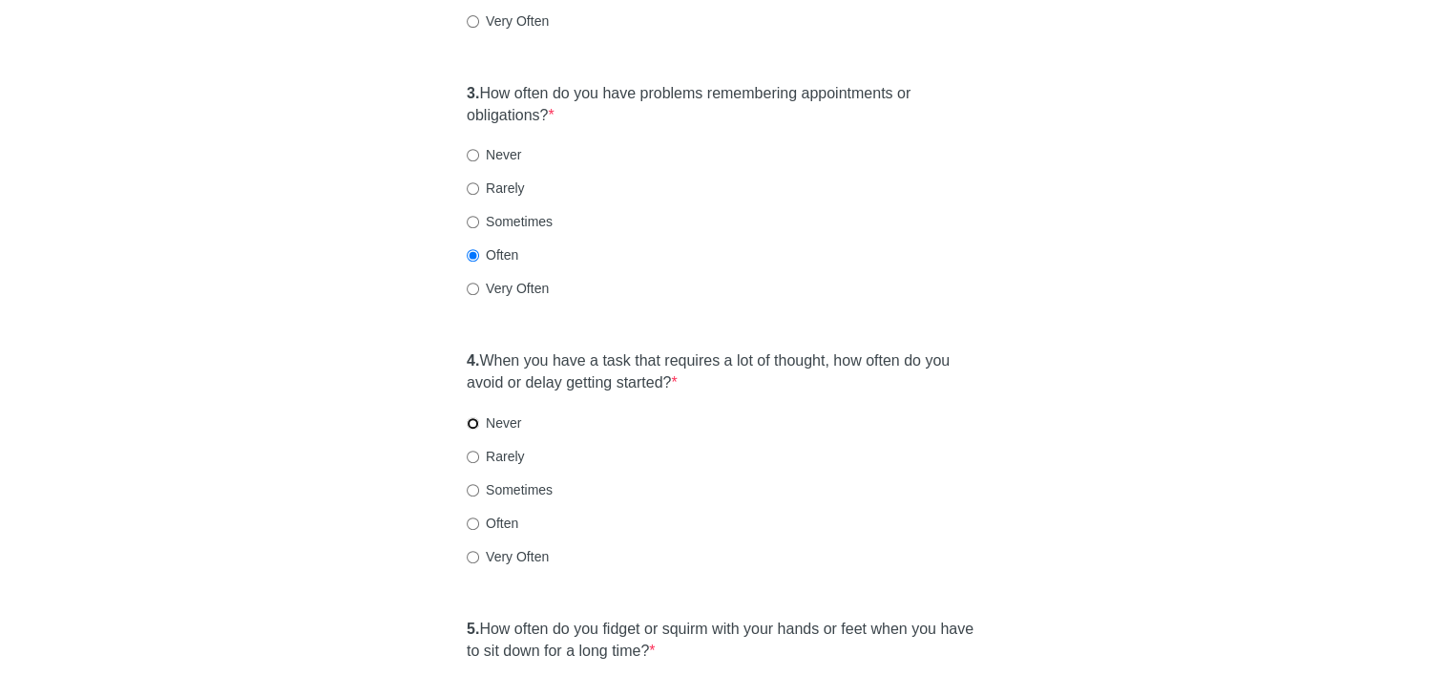
click at [471, 417] on input "Never" at bounding box center [473, 423] width 12 height 12
radio input "true"
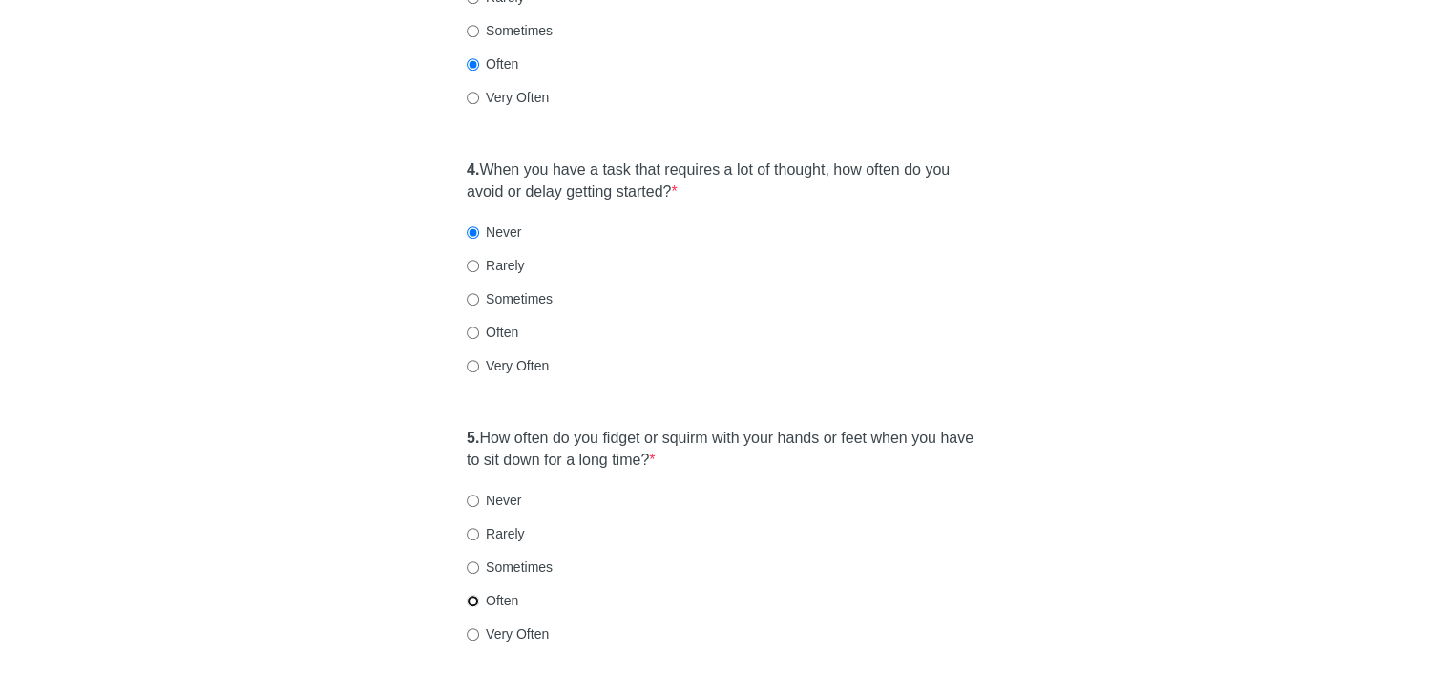
click at [477, 595] on input "Often" at bounding box center [473, 601] width 12 height 12
radio input "true"
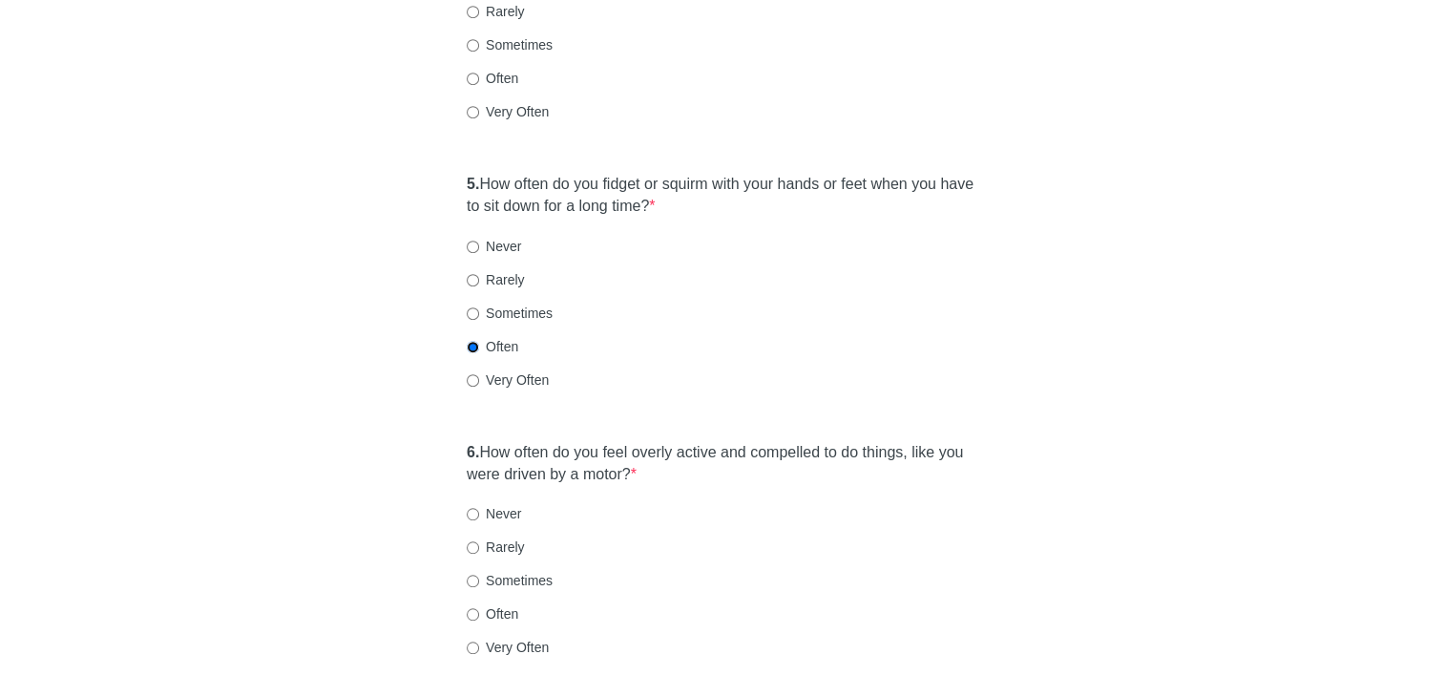
scroll to position [1241, 0]
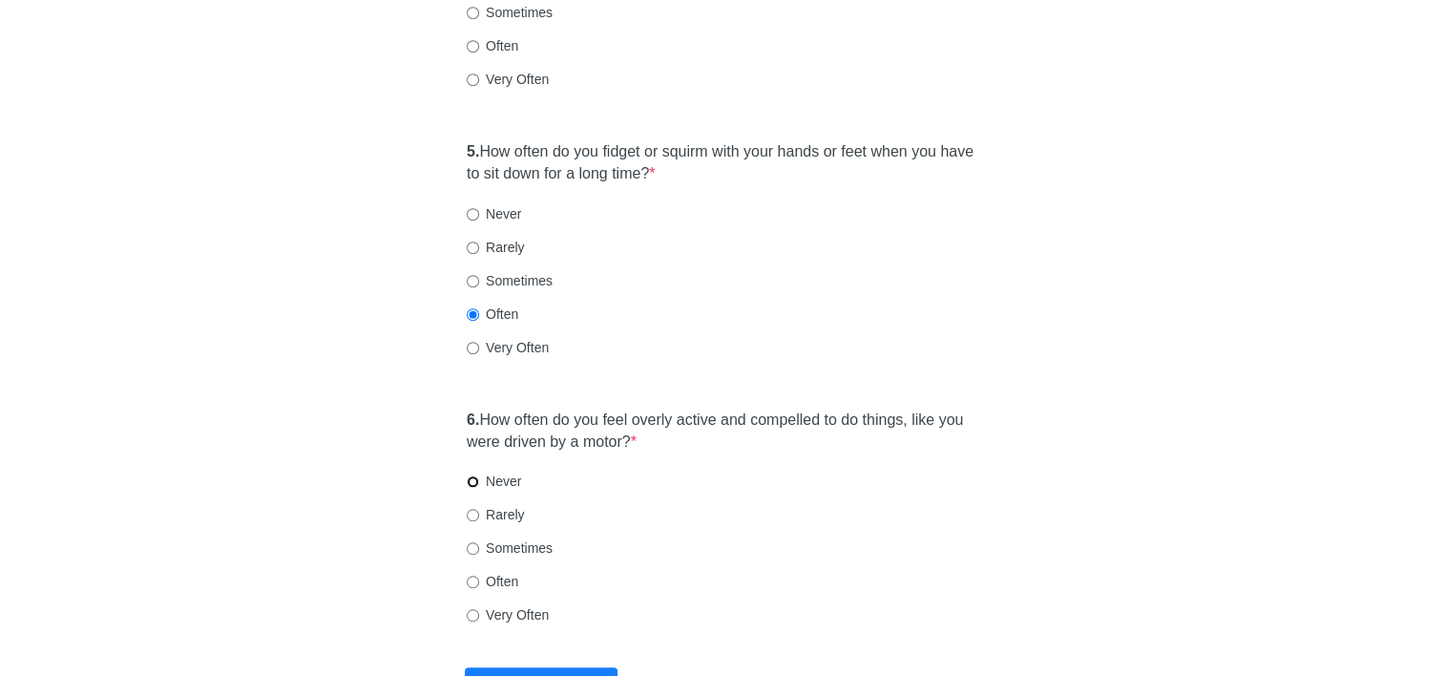
click at [468, 475] on input "Never" at bounding box center [473, 481] width 12 height 12
radio input "true"
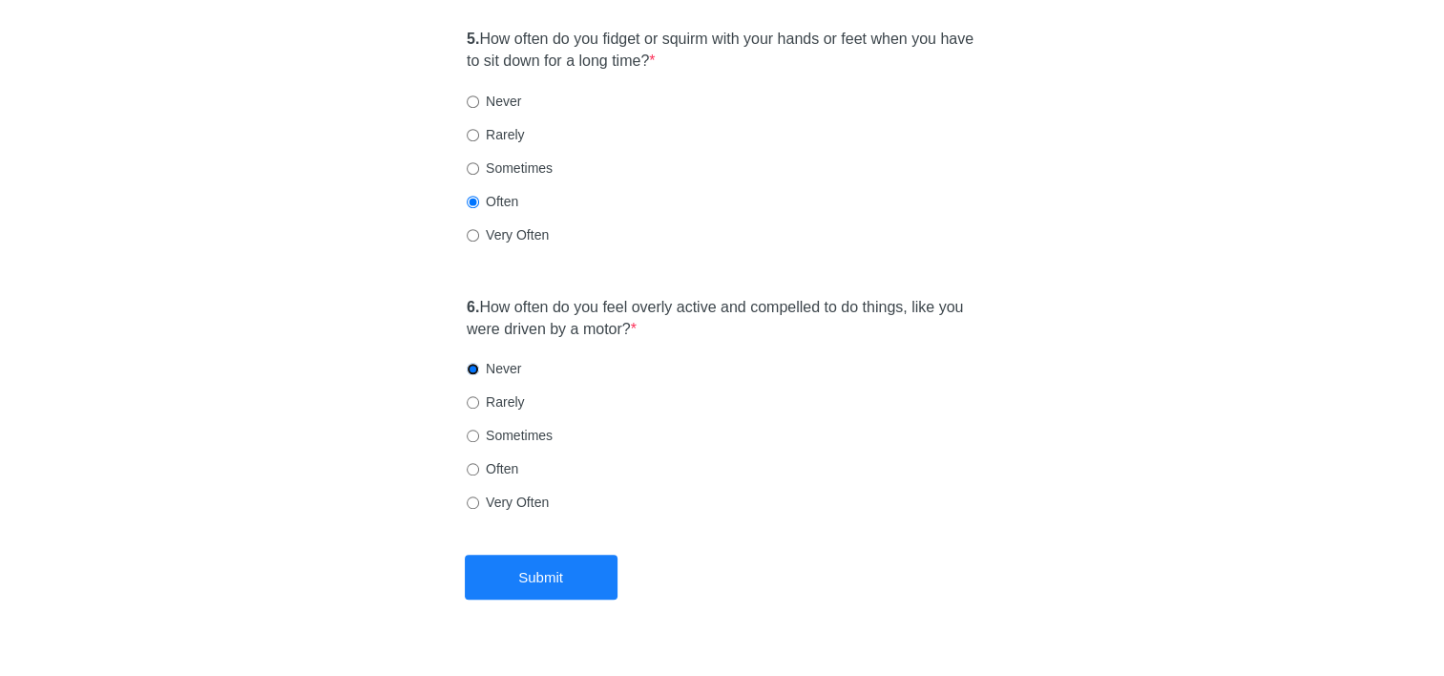
scroll to position [1354, 0]
click at [472, 395] on input "Rarely" at bounding box center [473, 401] width 12 height 12
radio input "true"
click at [544, 554] on button "Submit" at bounding box center [541, 576] width 153 height 45
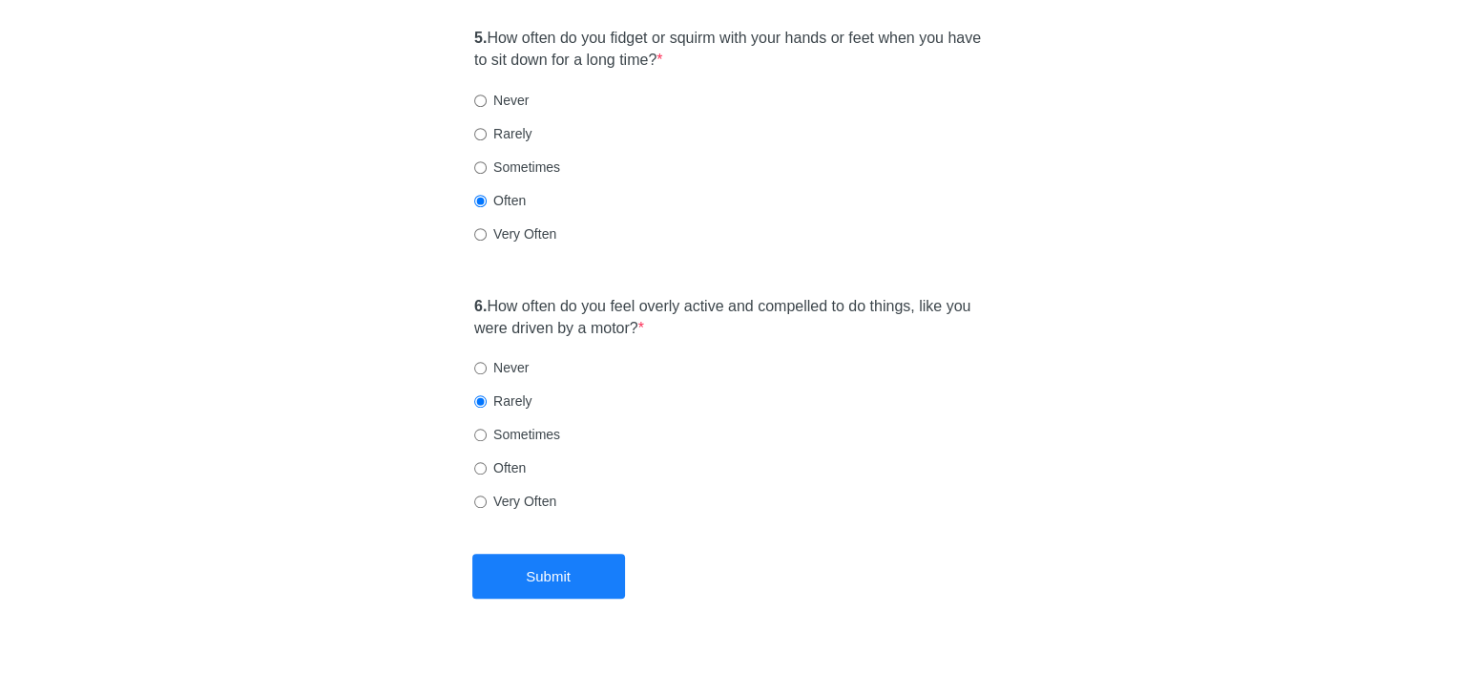
scroll to position [0, 0]
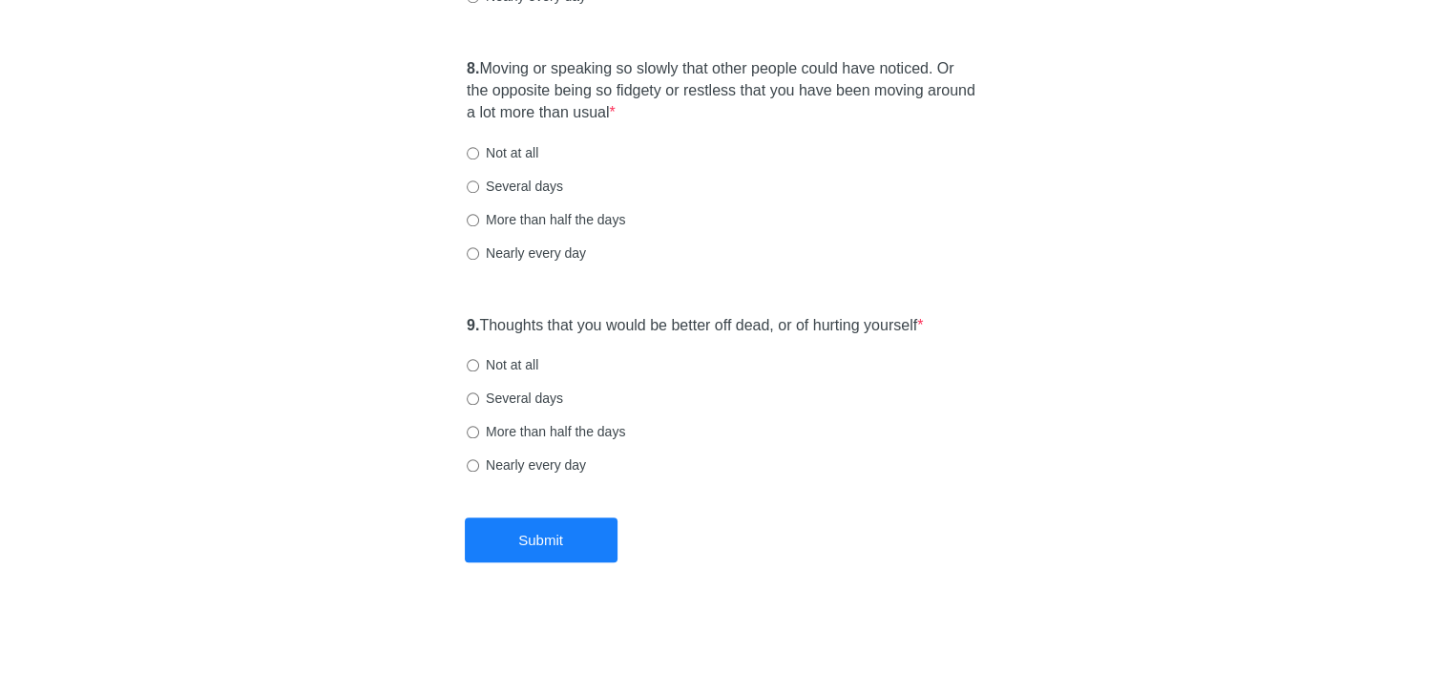
scroll to position [1723, 0]
click at [479, 366] on label "Not at all" at bounding box center [503, 363] width 72 height 19
click at [479, 366] on input "Not at all" at bounding box center [473, 364] width 12 height 12
radio input "true"
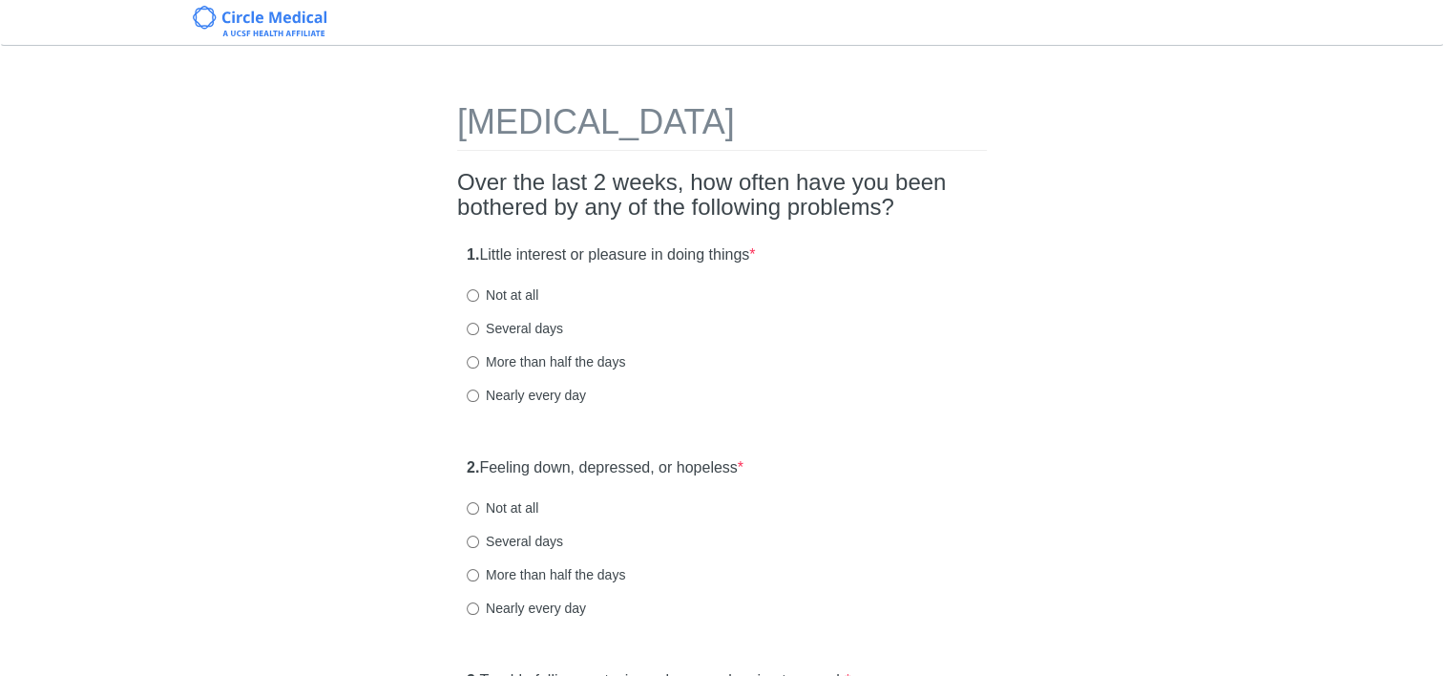
scroll to position [0, 0]
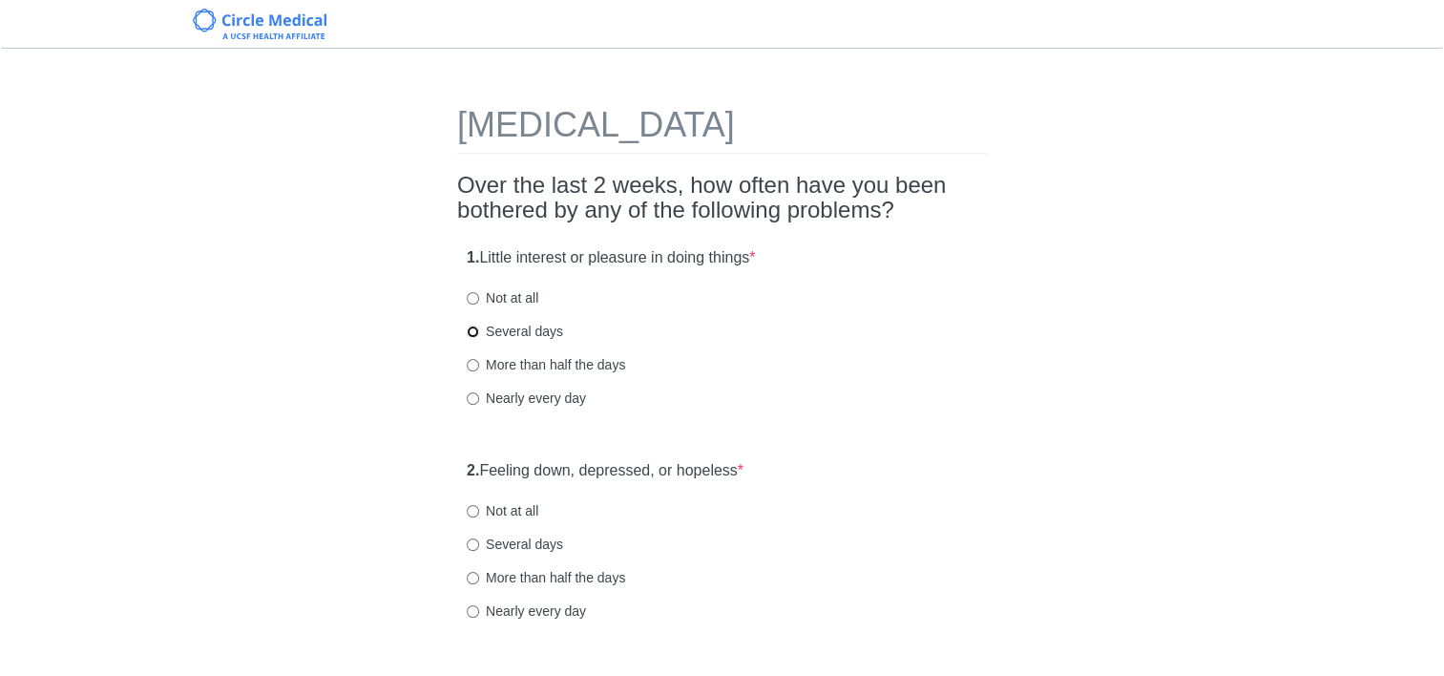
click at [472, 335] on input "Several days" at bounding box center [473, 331] width 12 height 12
radio input "true"
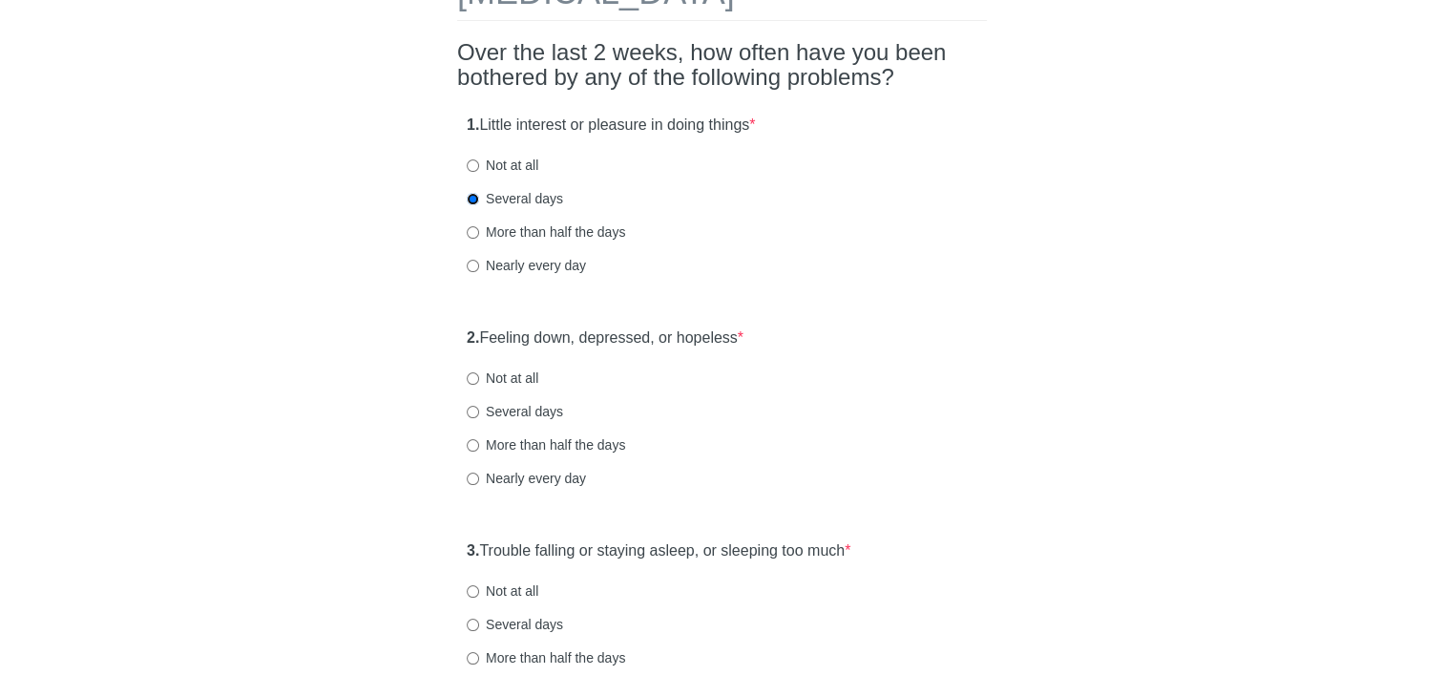
scroll to position [191, 0]
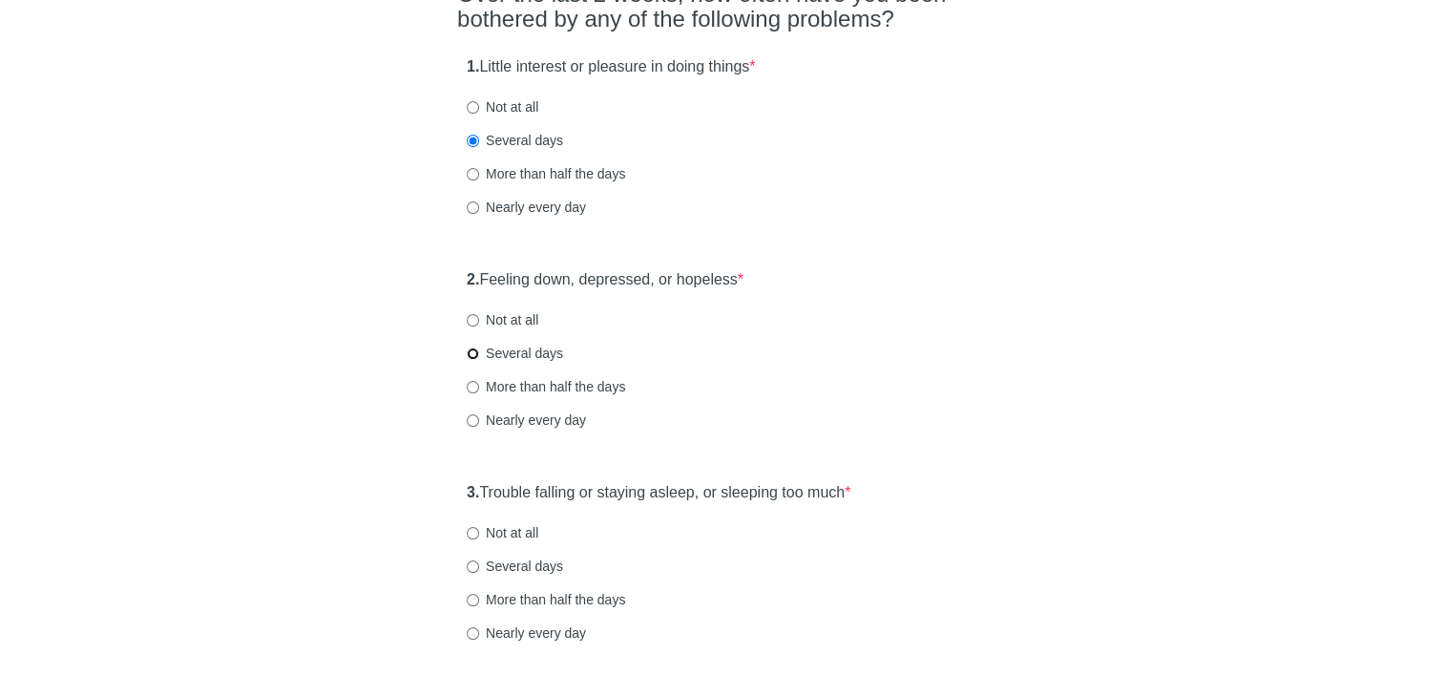
click at [472, 352] on input "Several days" at bounding box center [473, 353] width 12 height 12
radio input "true"
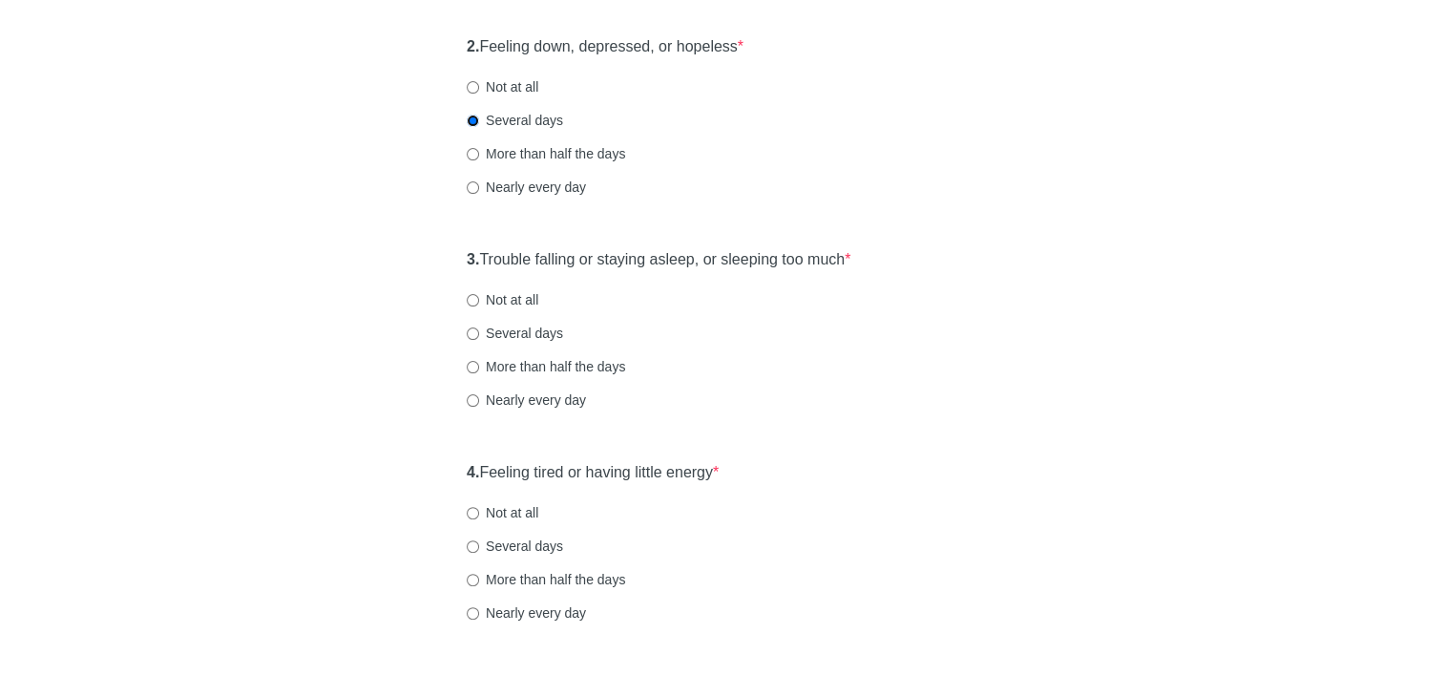
scroll to position [477, 0]
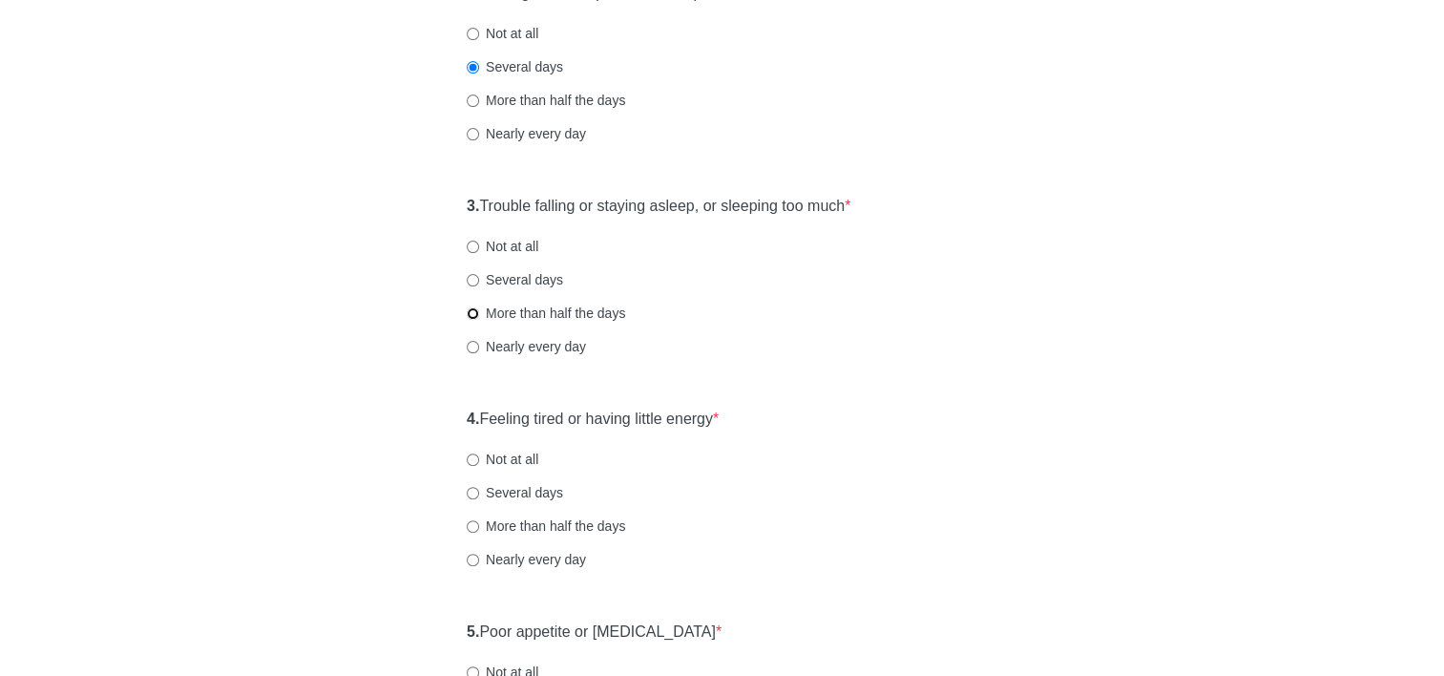
click at [477, 314] on input "More than half the days" at bounding box center [473, 313] width 12 height 12
radio input "true"
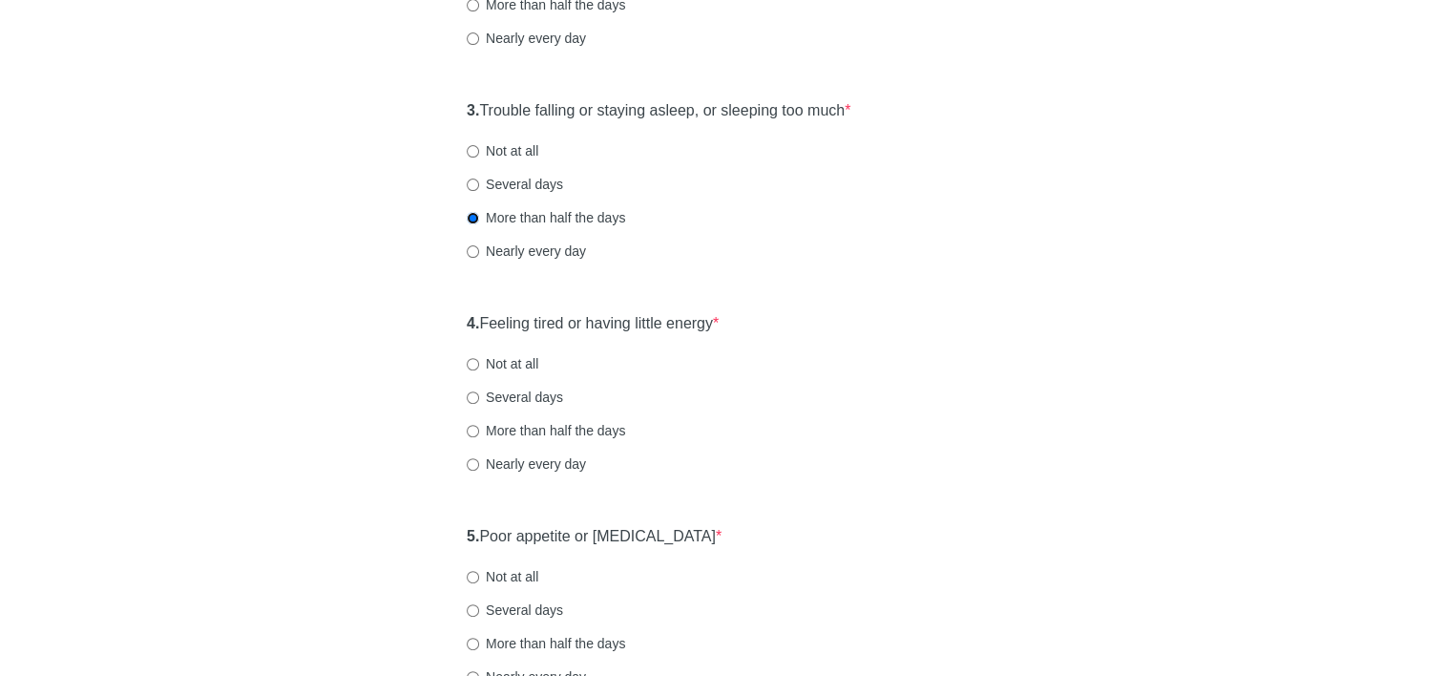
scroll to position [668, 0]
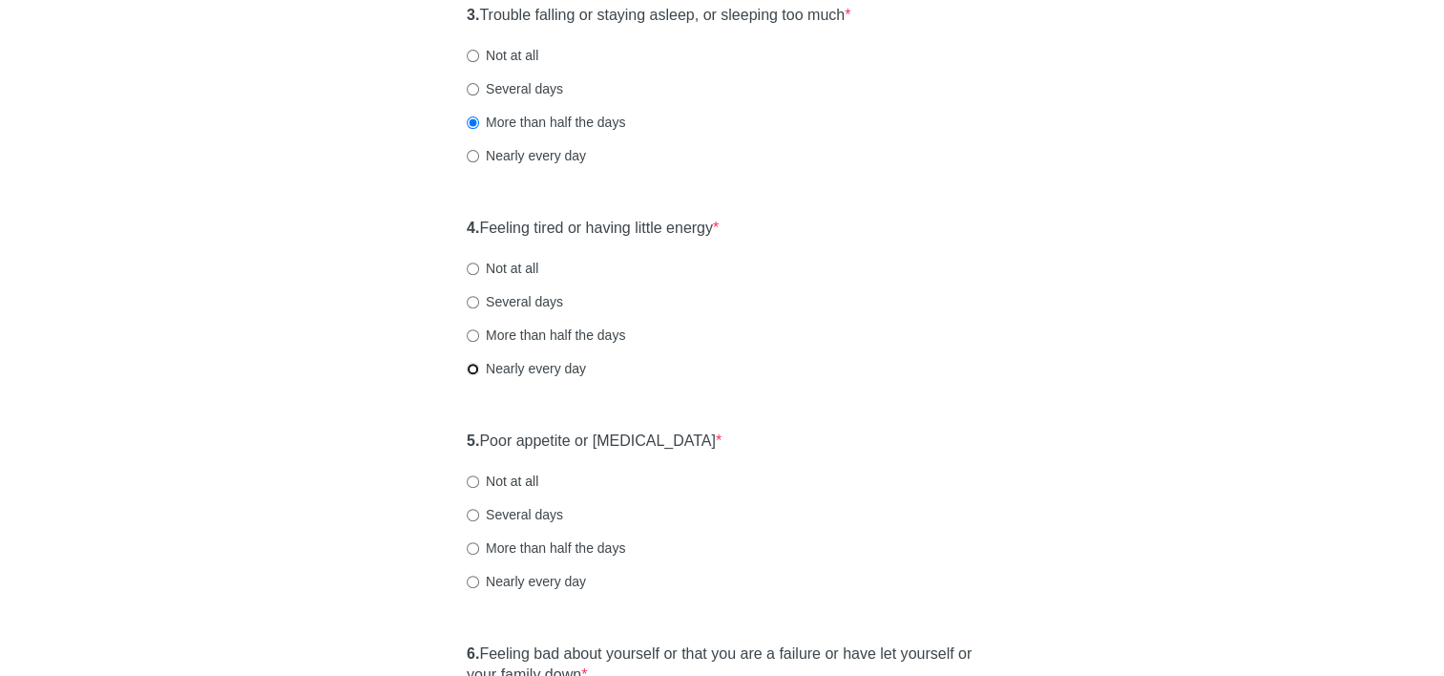
click at [470, 371] on input "Nearly every day" at bounding box center [473, 369] width 12 height 12
radio input "true"
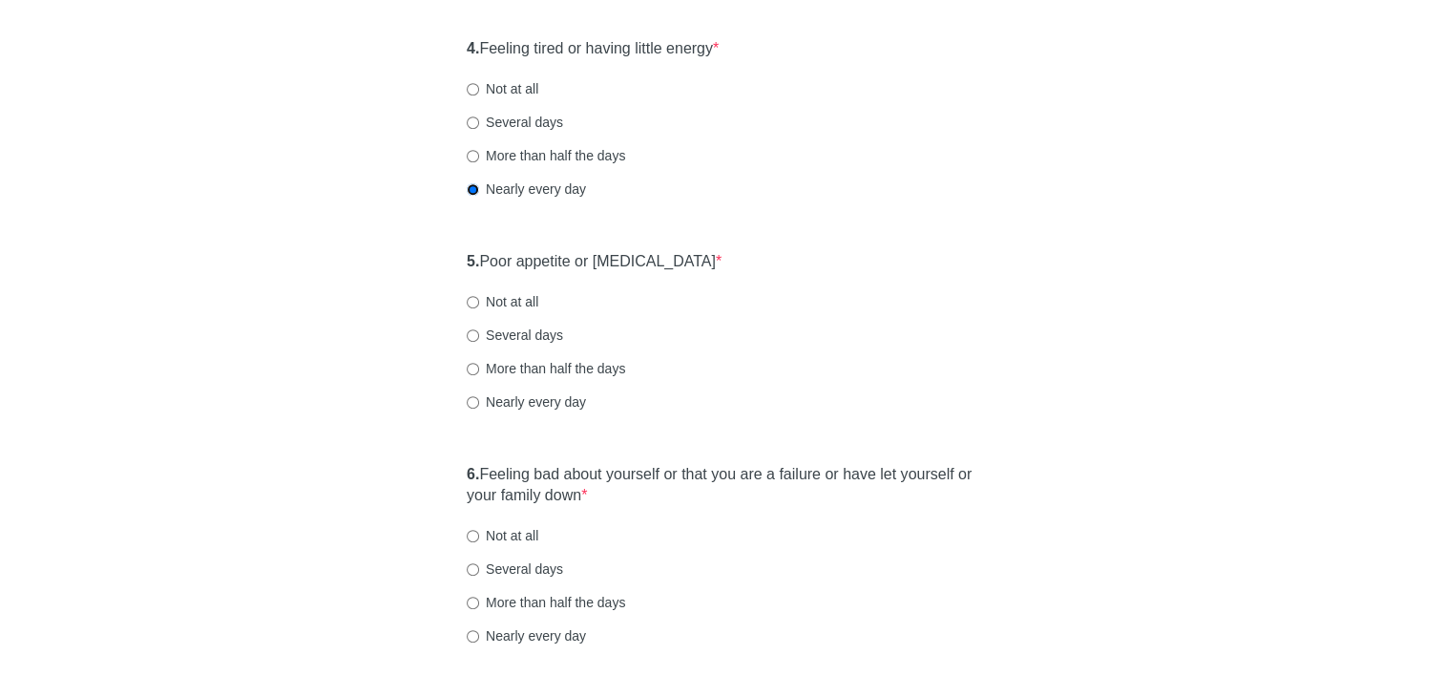
scroll to position [859, 0]
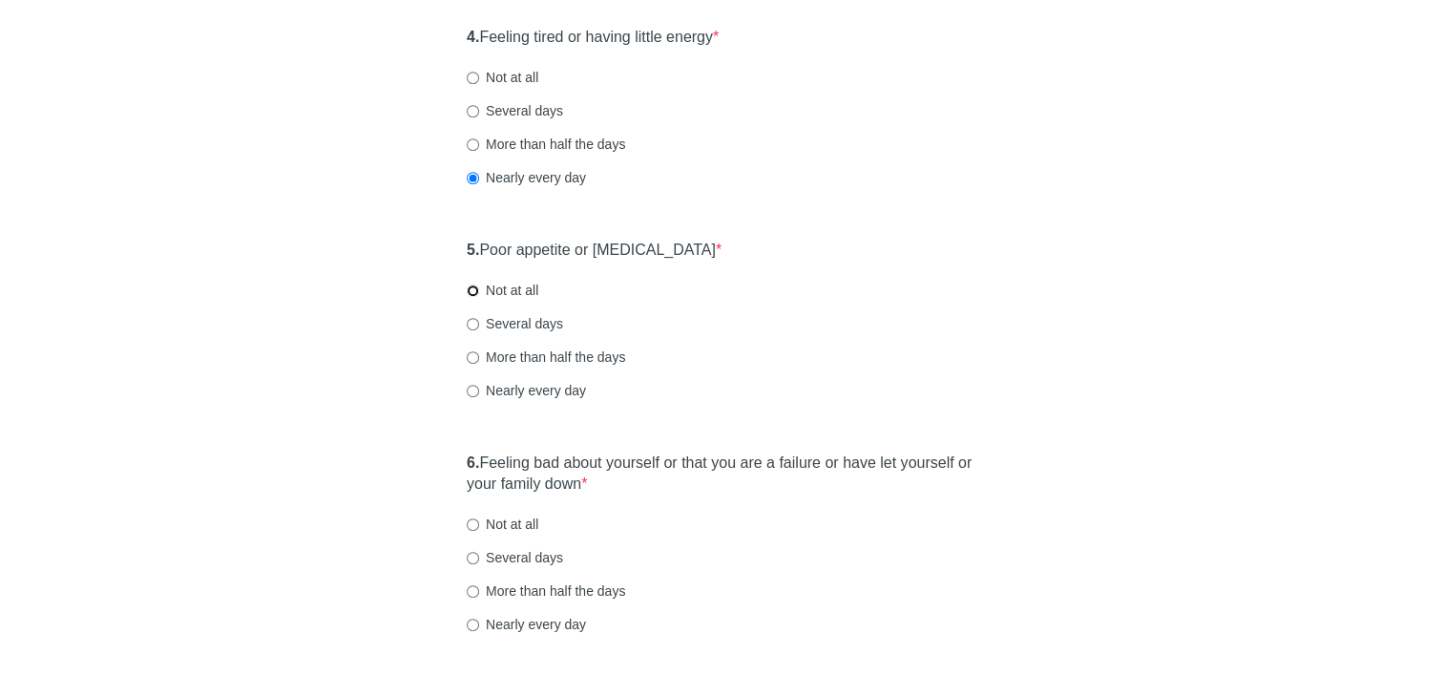
click at [474, 291] on input "Not at all" at bounding box center [473, 290] width 12 height 12
radio input "true"
click at [471, 516] on label "Not at all" at bounding box center [503, 523] width 72 height 19
click at [471, 518] on input "Not at all" at bounding box center [473, 524] width 12 height 12
radio input "true"
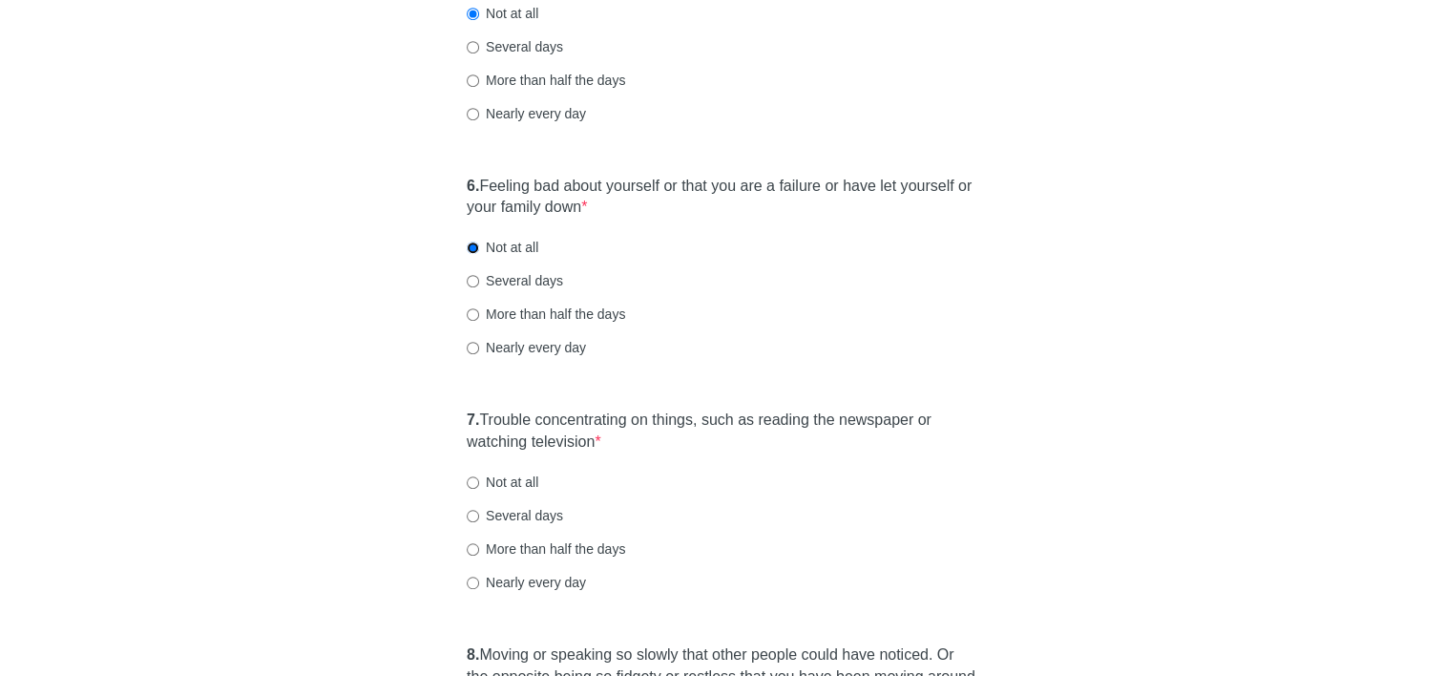
scroll to position [1145, 0]
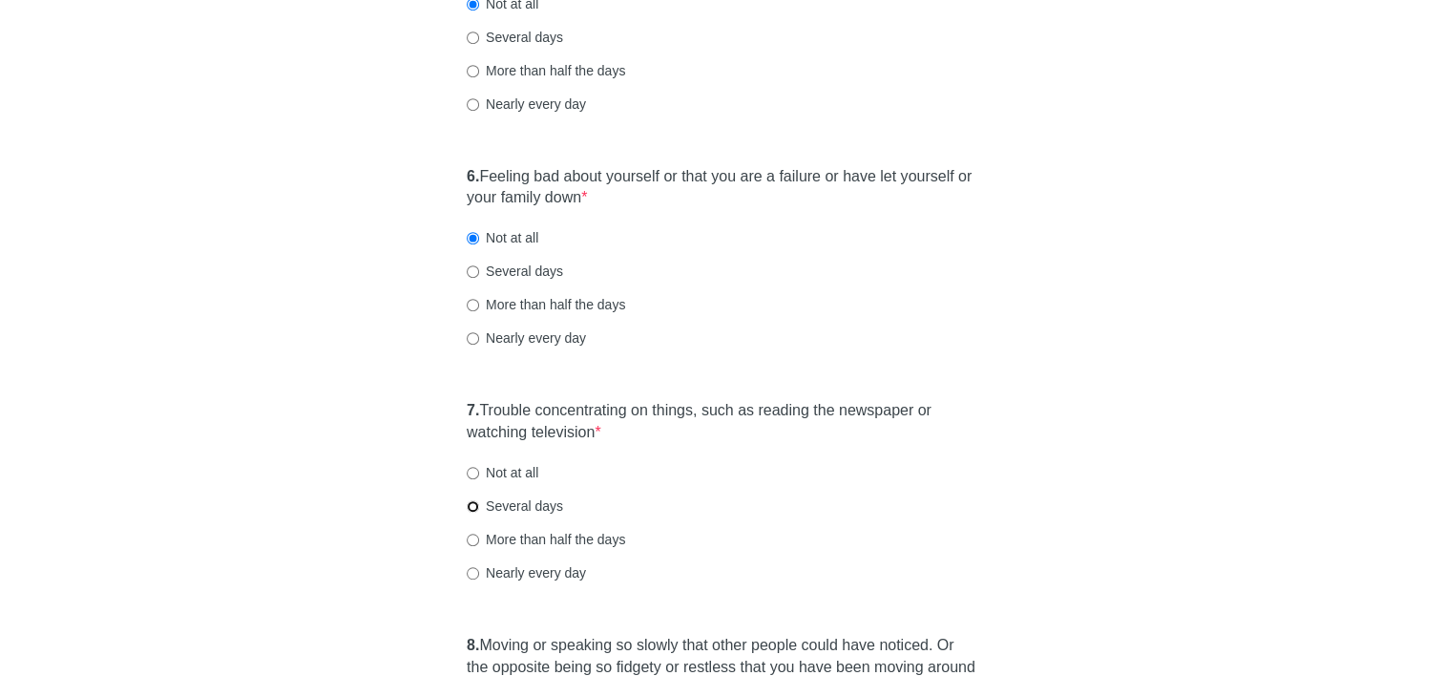
click at [471, 509] on input "Several days" at bounding box center [473, 506] width 12 height 12
radio input "true"
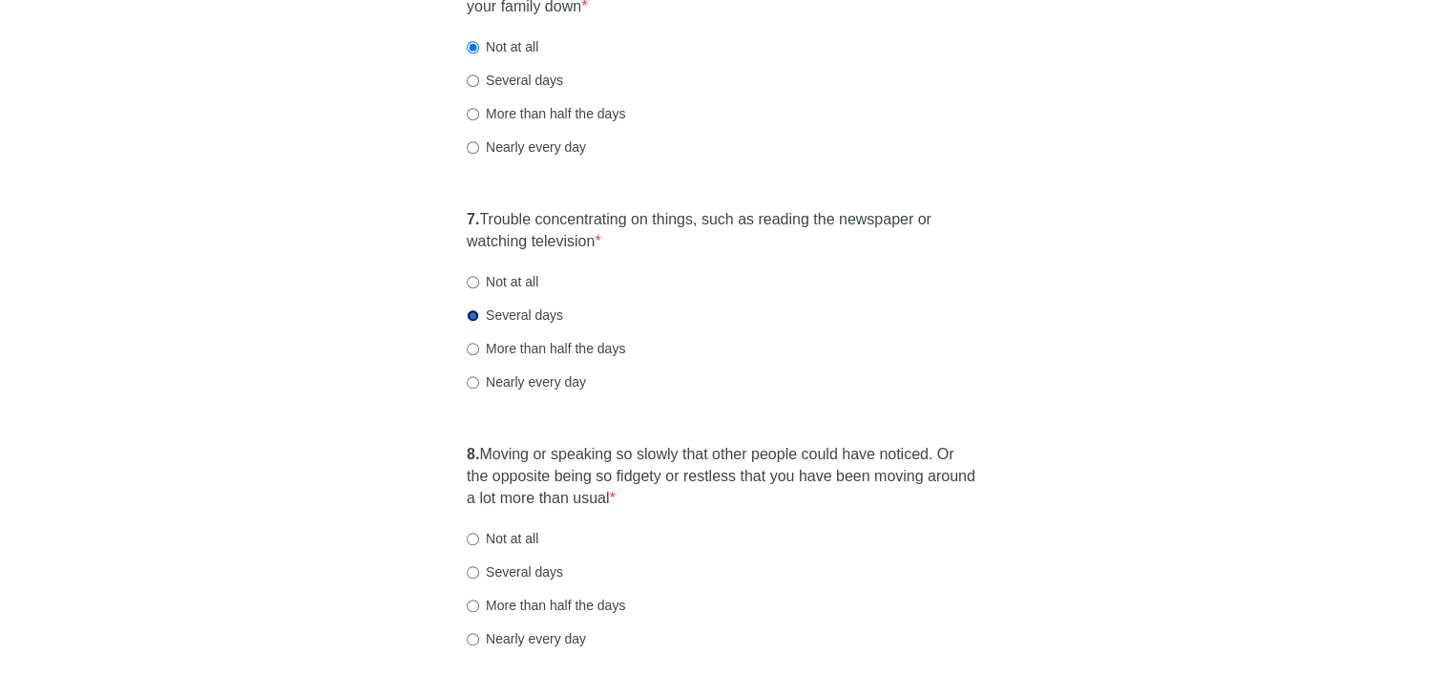
scroll to position [1431, 0]
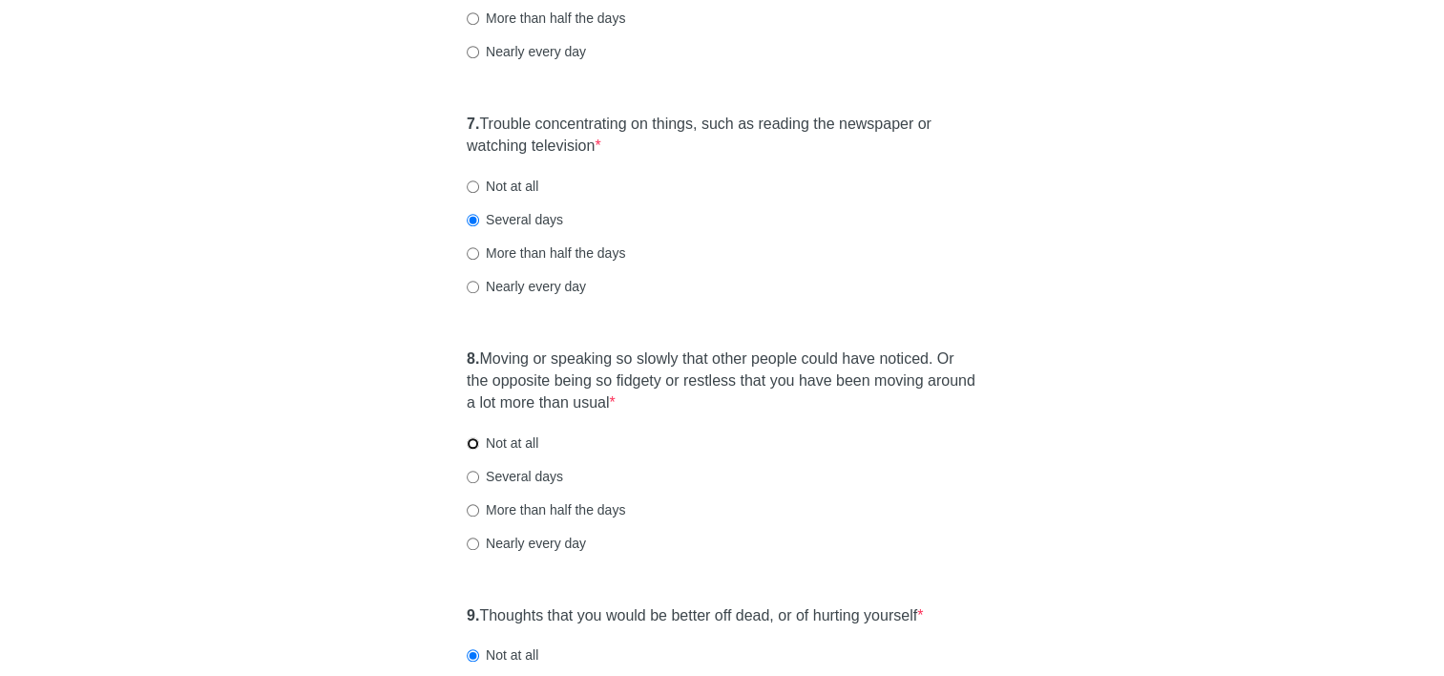
click at [477, 447] on input "Not at all" at bounding box center [473, 443] width 12 height 12
radio input "true"
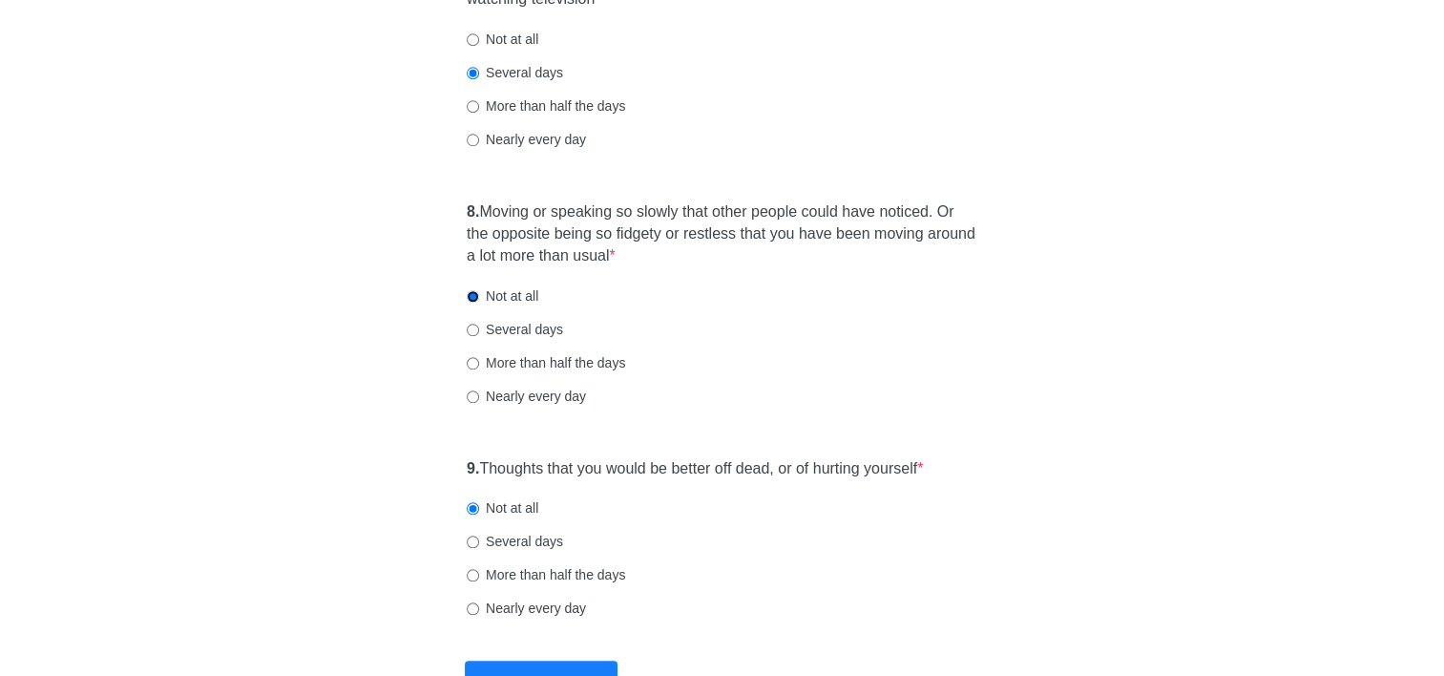
scroll to position [1622, 0]
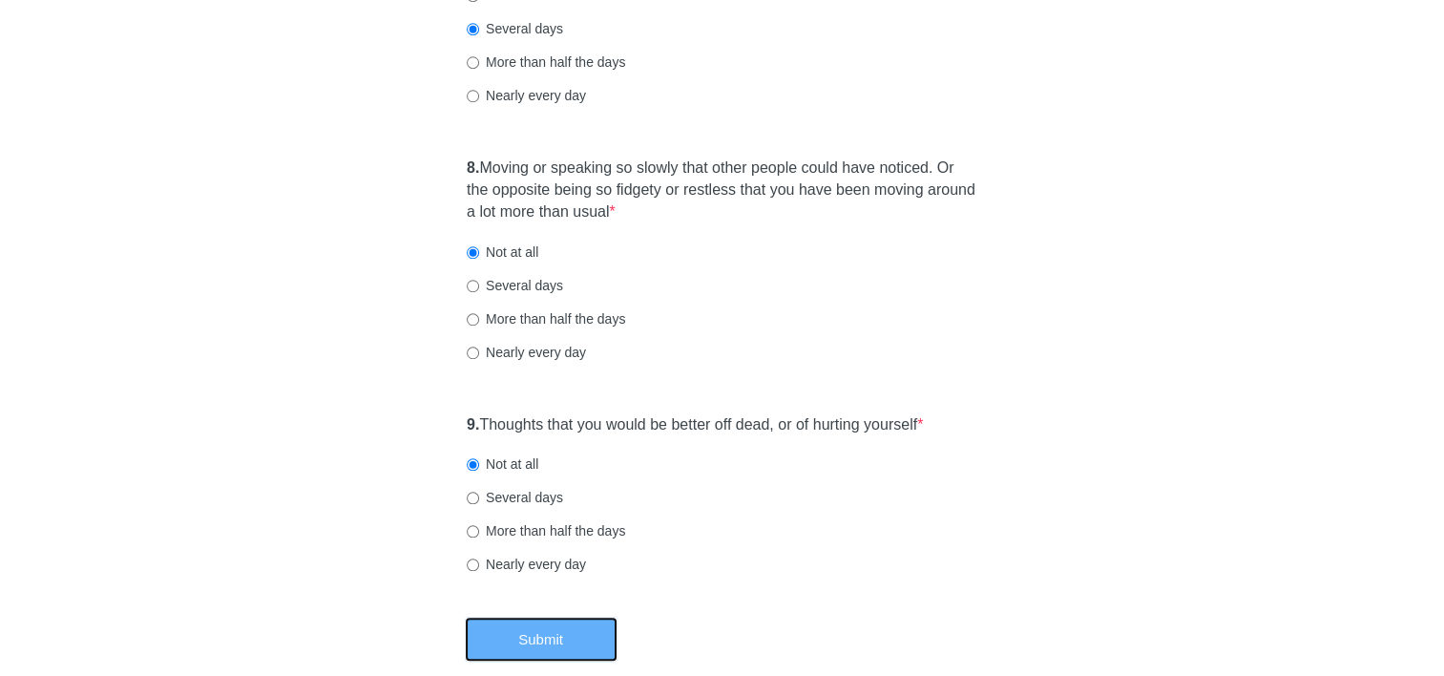
click at [549, 632] on button "Submit" at bounding box center [541, 638] width 153 height 45
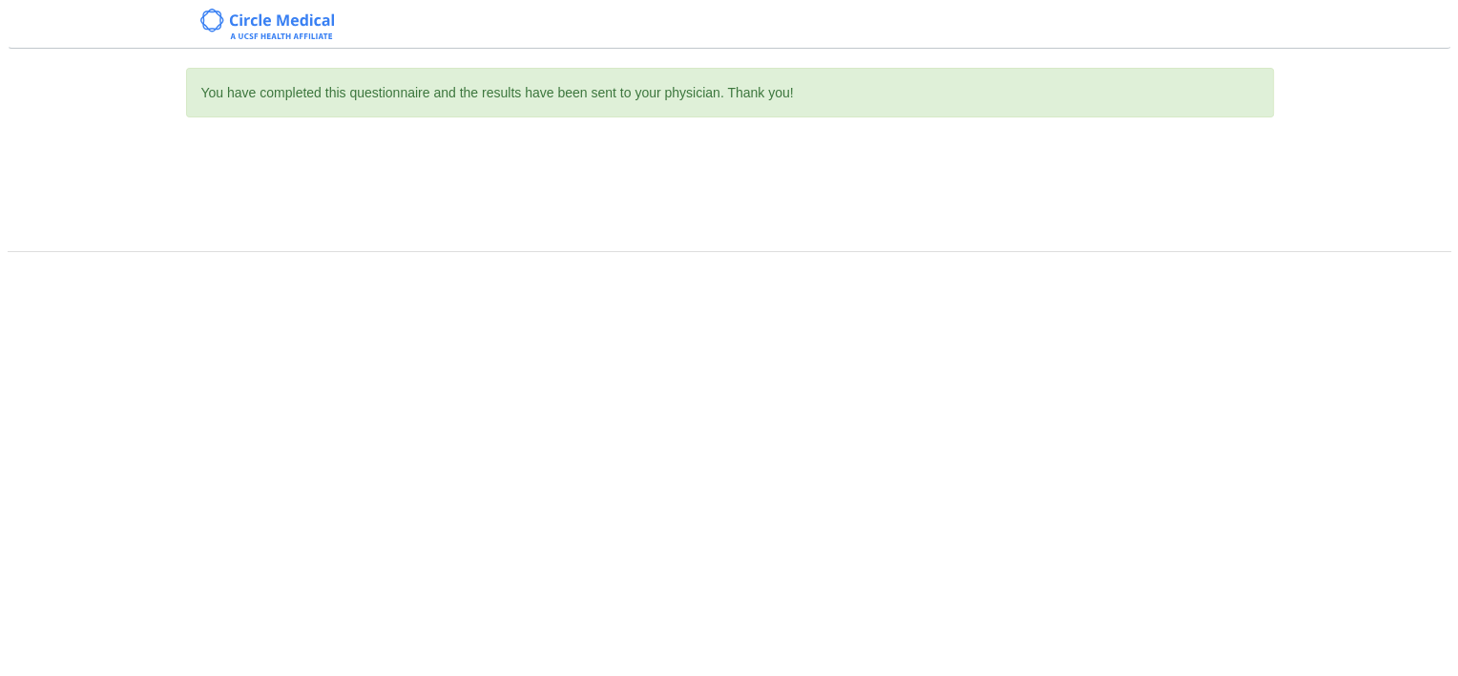
scroll to position [0, 0]
